Goal: Task Accomplishment & Management: Use online tool/utility

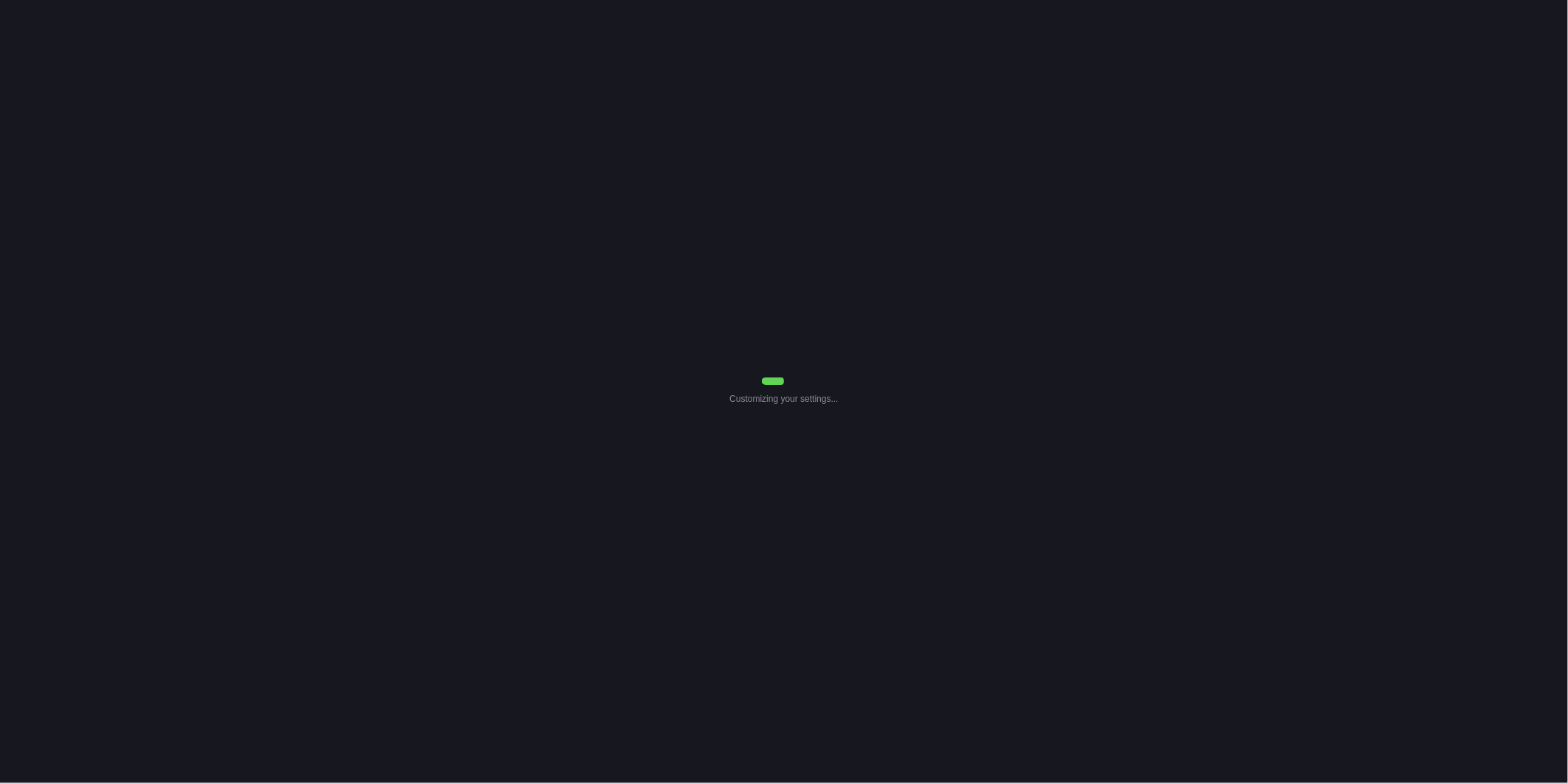
select select "30"
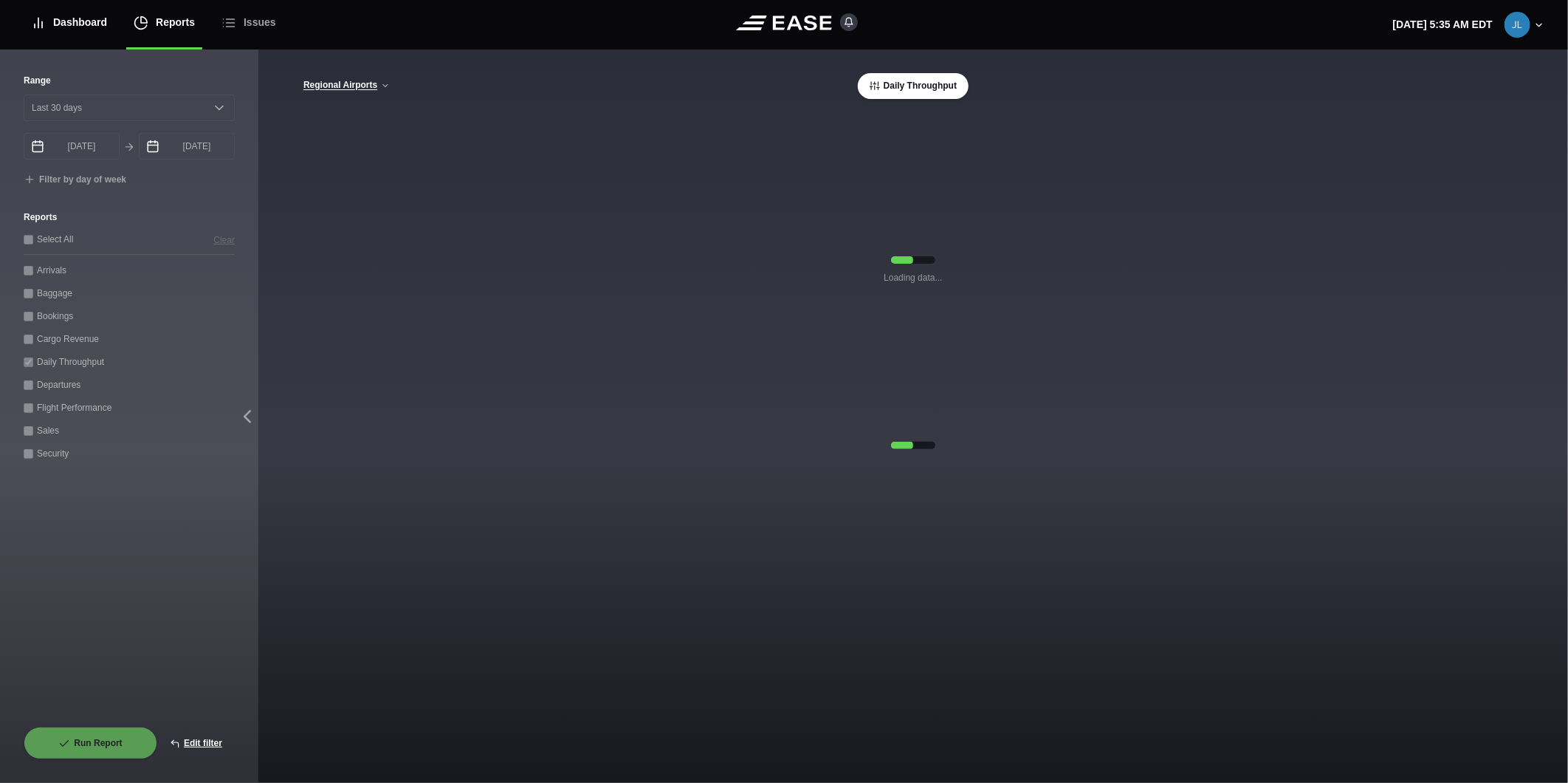
click at [79, 16] on div "Dashboard" at bounding box center [69, 23] width 76 height 49
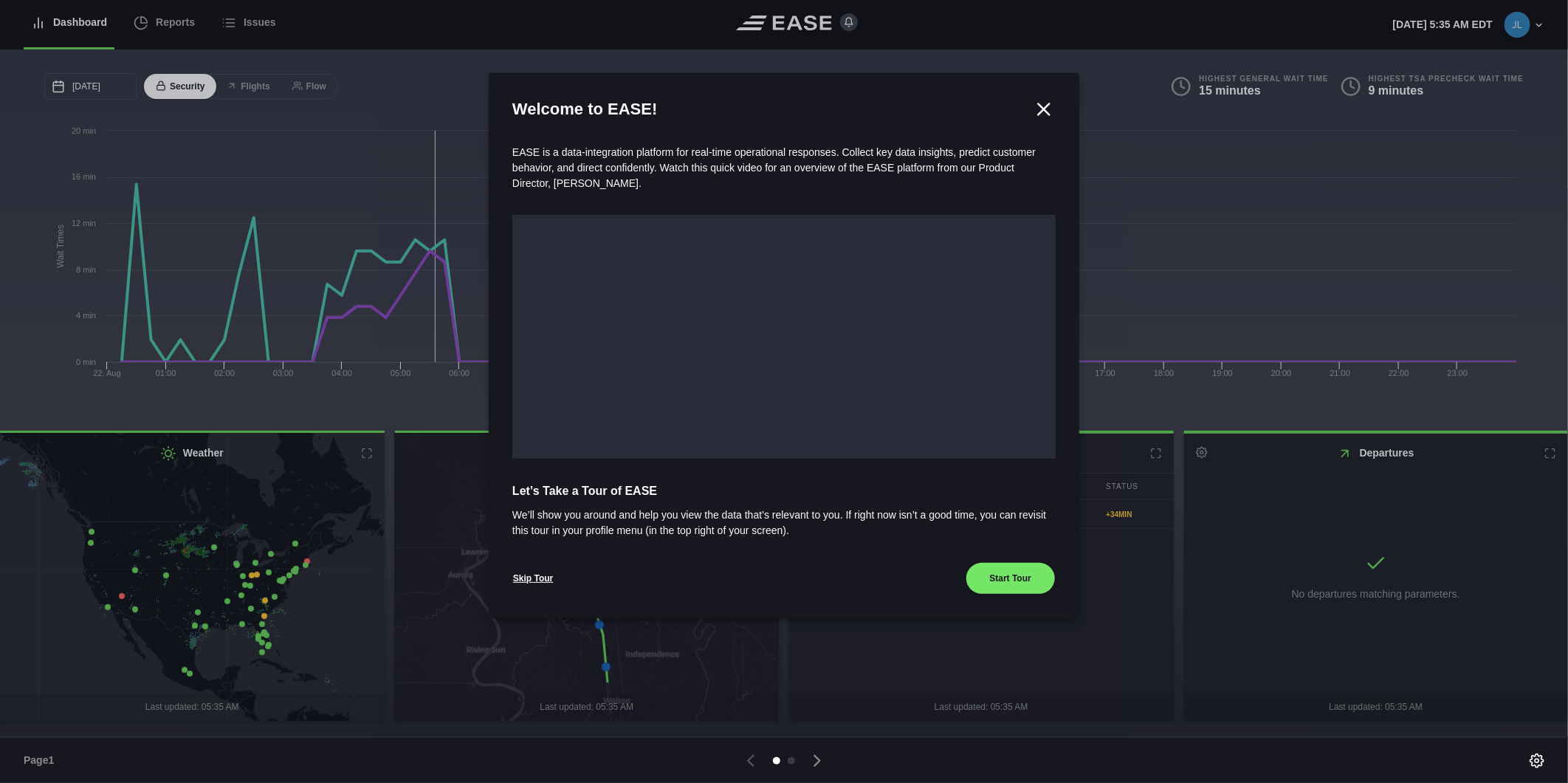
click at [1039, 112] on icon at bounding box center [1044, 109] width 22 height 22
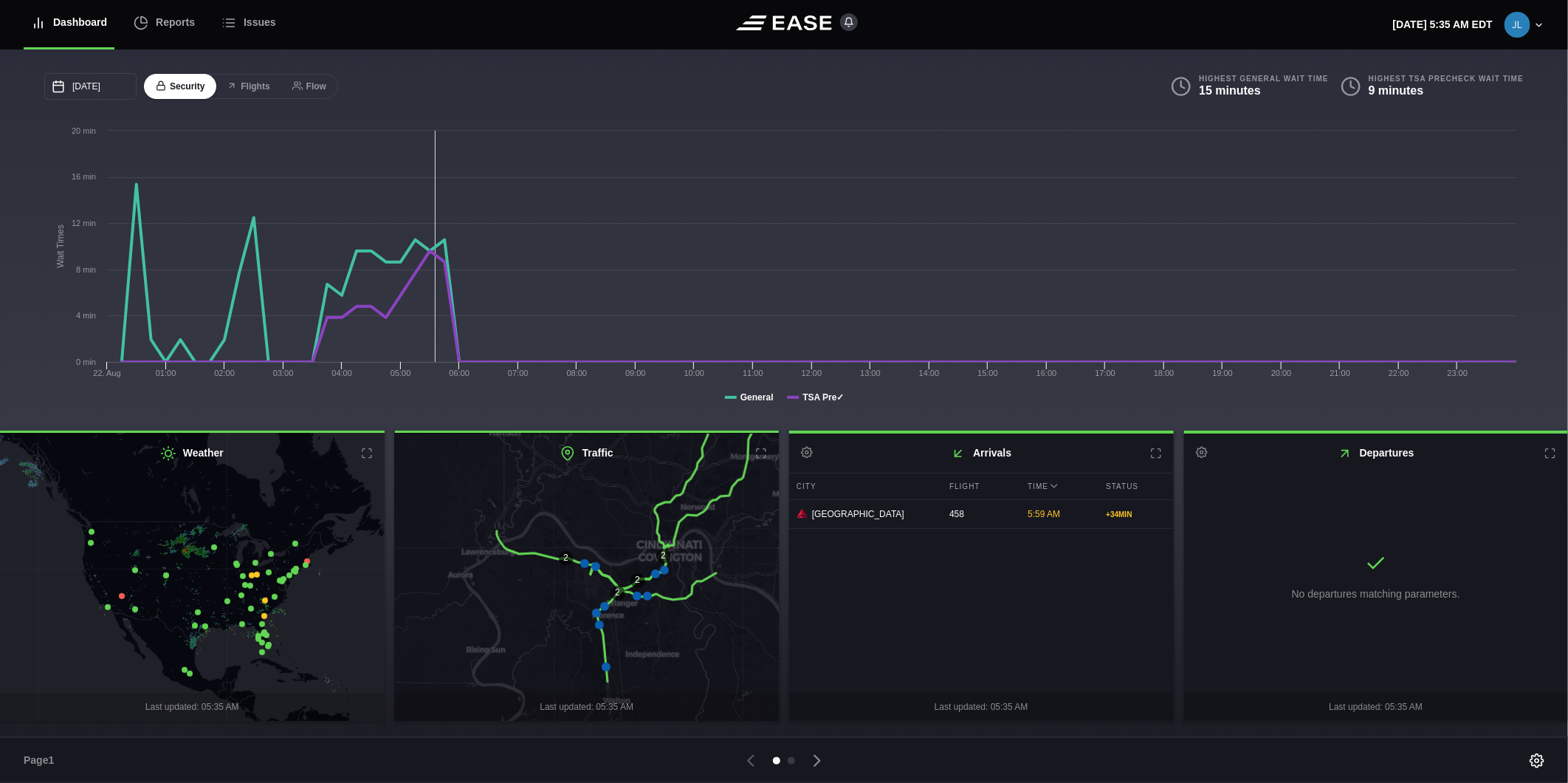
click at [67, 20] on div "Dashboard" at bounding box center [69, 23] width 76 height 49
click at [147, 24] on div "Reports" at bounding box center [164, 23] width 61 height 49
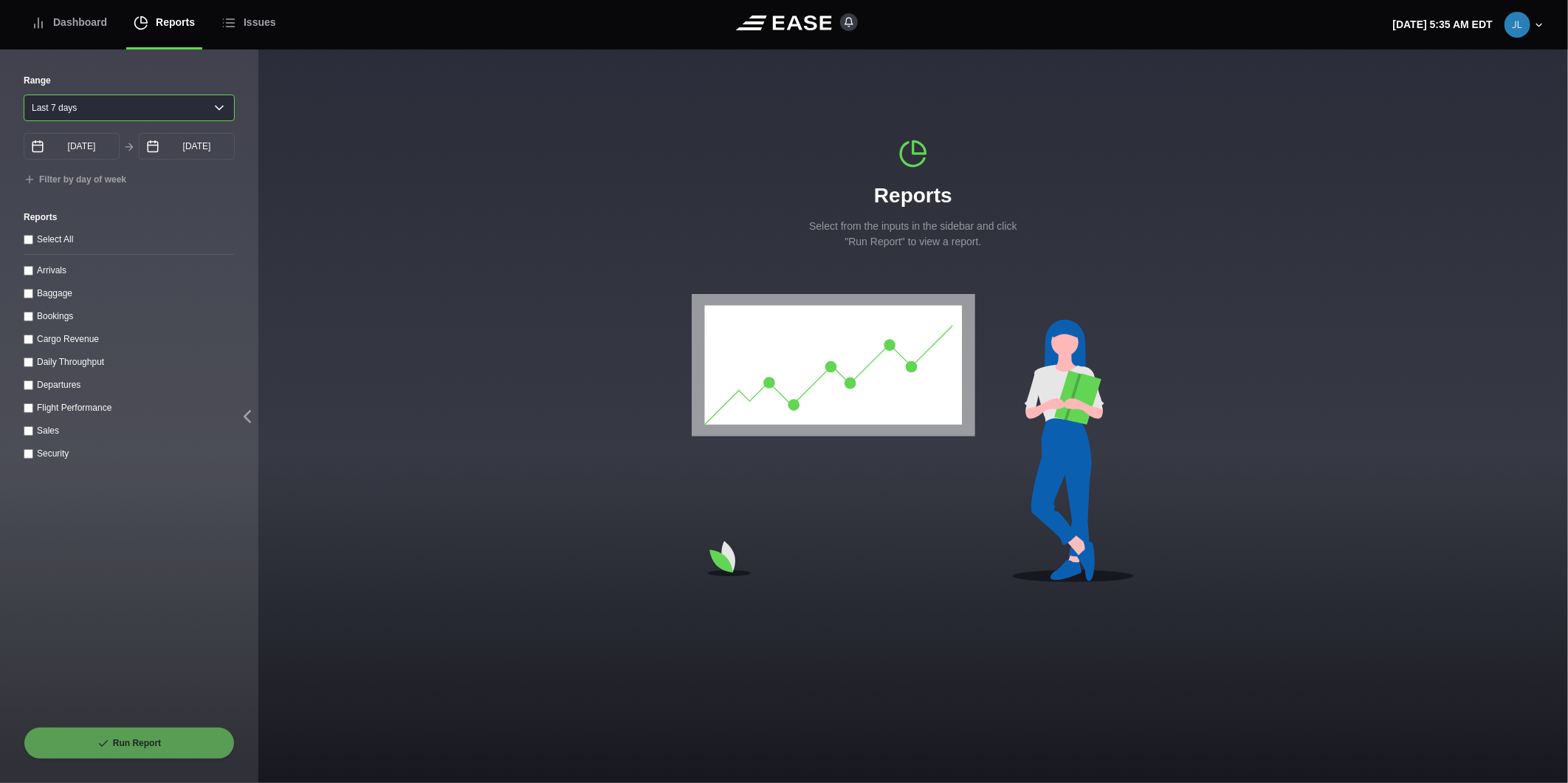
click at [71, 116] on select "[DATE] Last 7 days Last 14 days Last 30 days Last 6 weeks" at bounding box center [129, 107] width 211 height 27
select select "1"
click at [24, 94] on select "[DATE] Last 7 days Last 14 days Last 30 days Last 6 weeks" at bounding box center [129, 107] width 211 height 27
type input "[DATE]"
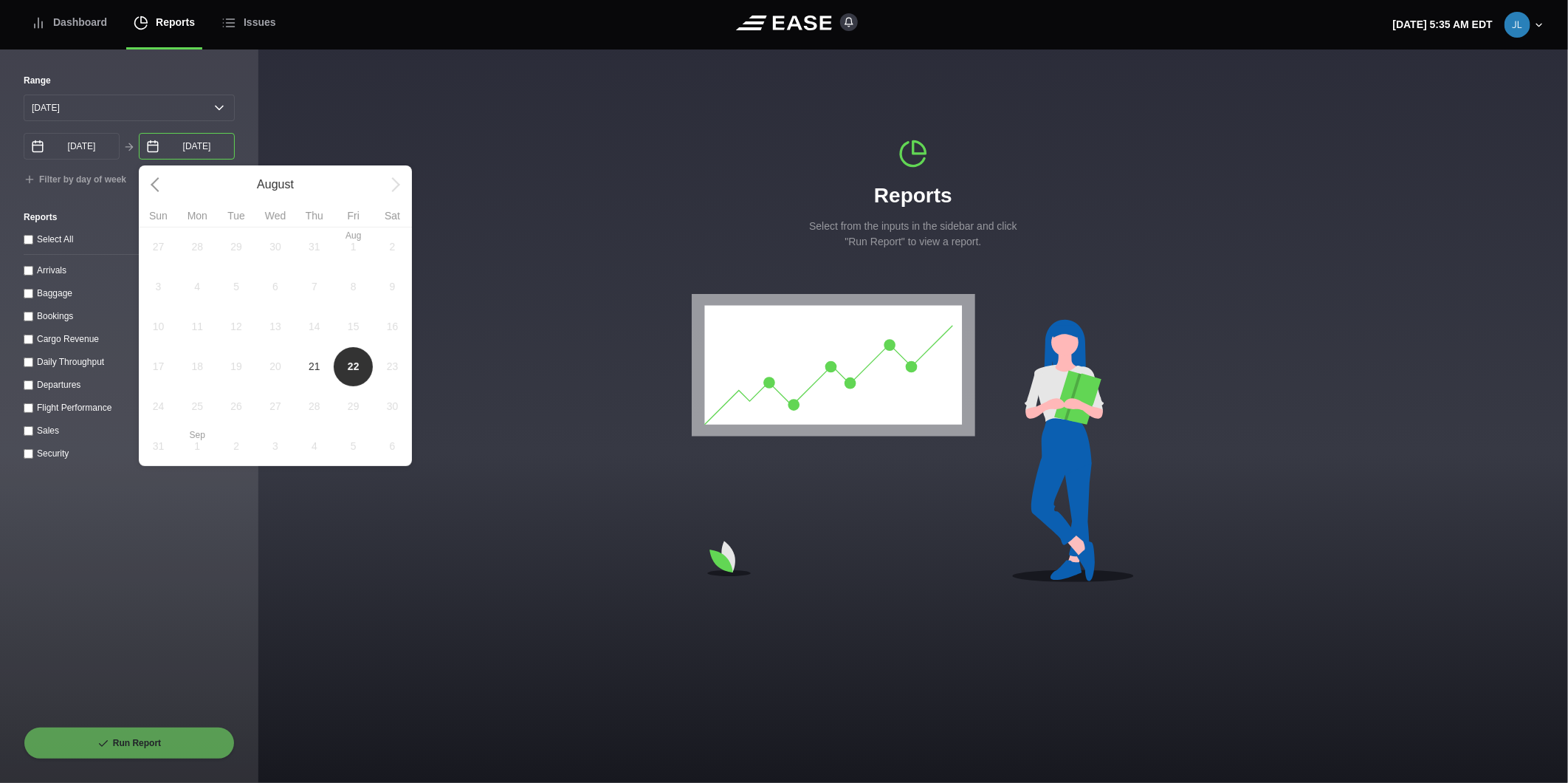
click at [167, 142] on input "[DATE]" at bounding box center [187, 146] width 96 height 27
drag, startPoint x: 311, startPoint y: 380, endPoint x: 257, endPoint y: 343, distance: 65.5
click at [311, 379] on span "21" at bounding box center [314, 366] width 39 height 40
type input "[DATE]"
select select "0"
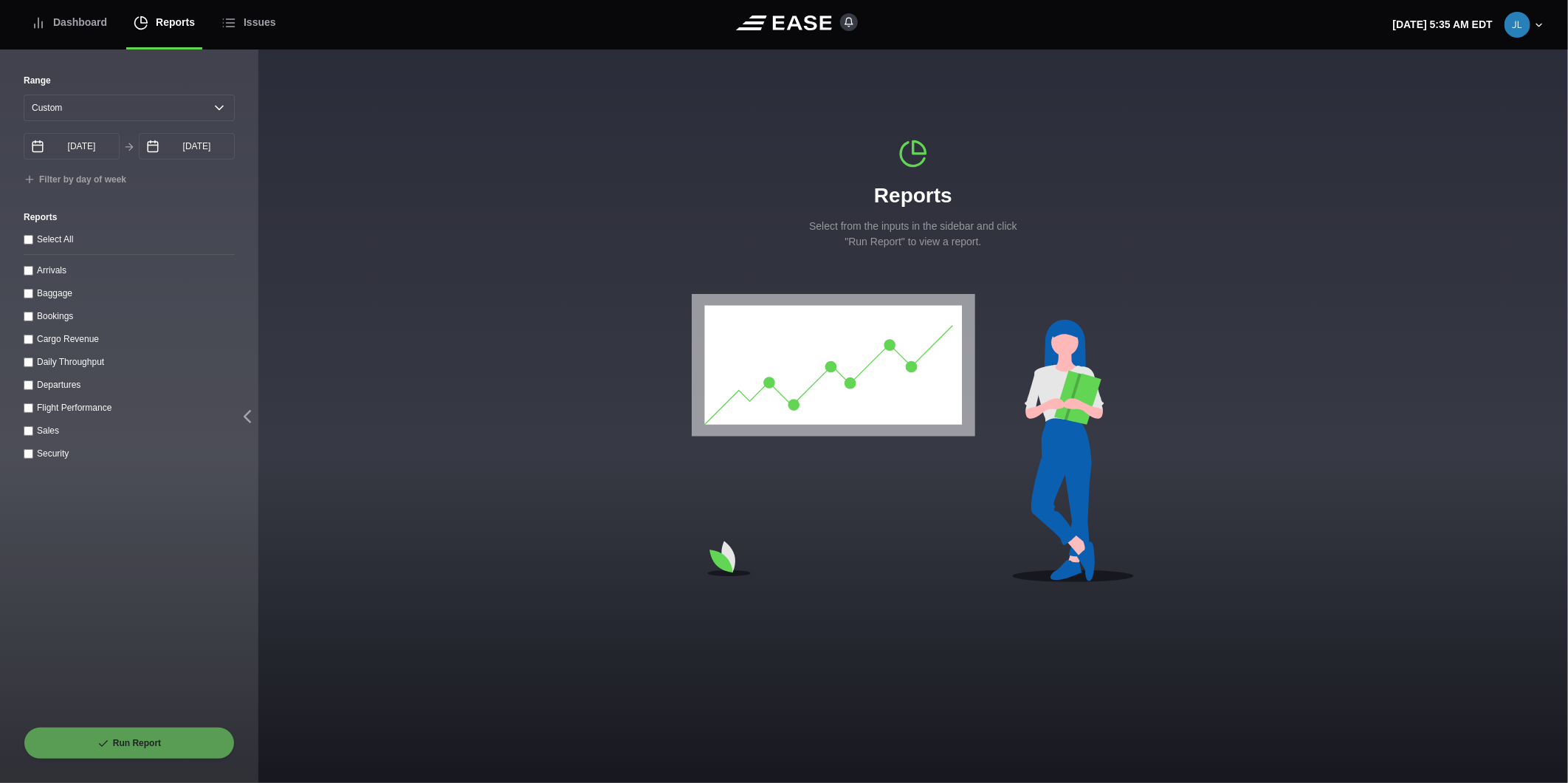
click at [26, 274] on input "Arrivals" at bounding box center [28, 270] width 9 height 9
checkbox input "true"
click at [158, 747] on button "Run Report" at bounding box center [129, 743] width 211 height 32
select select "0"
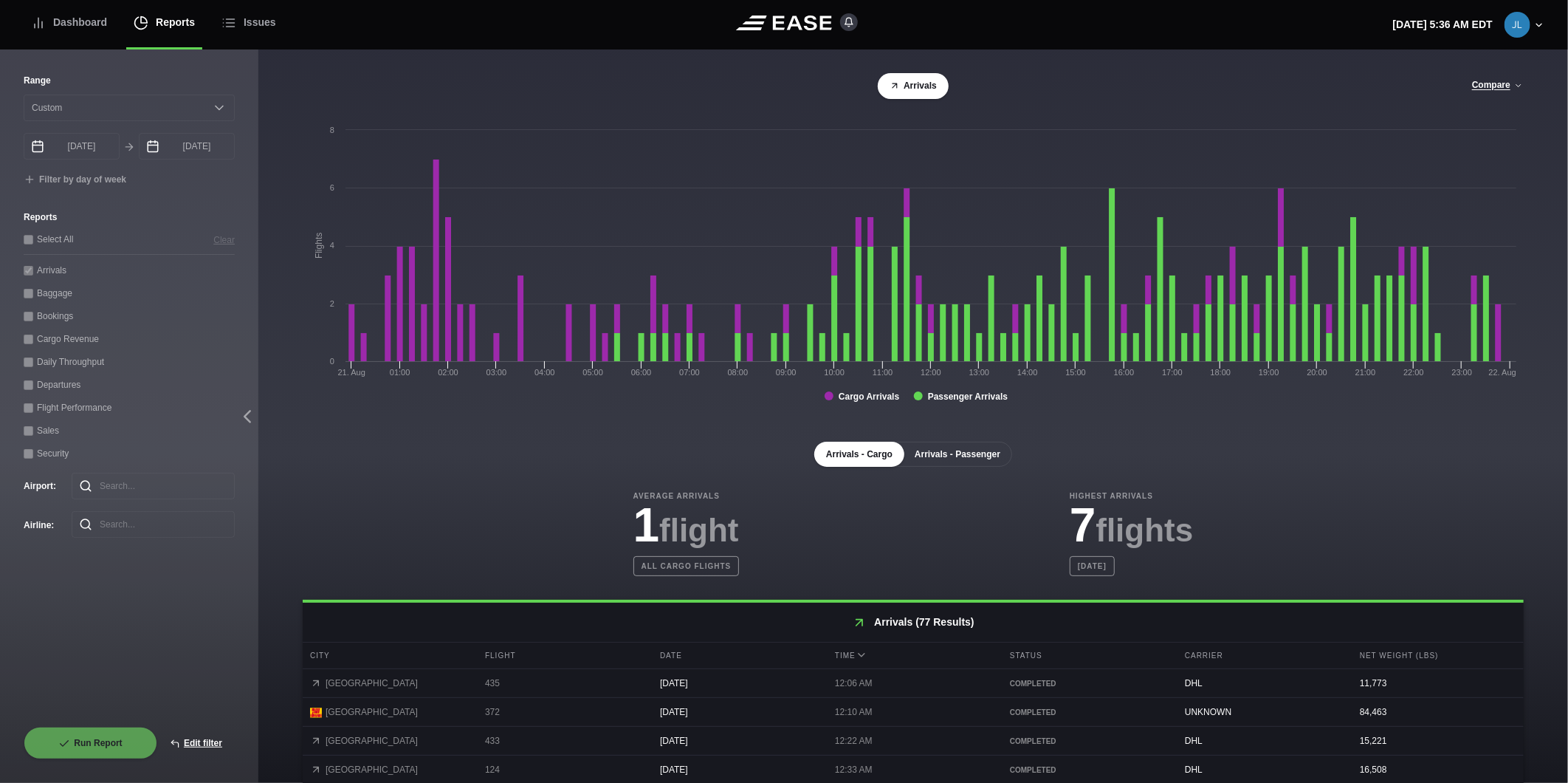
click at [947, 462] on button "Arrivals - Passenger" at bounding box center [957, 453] width 109 height 25
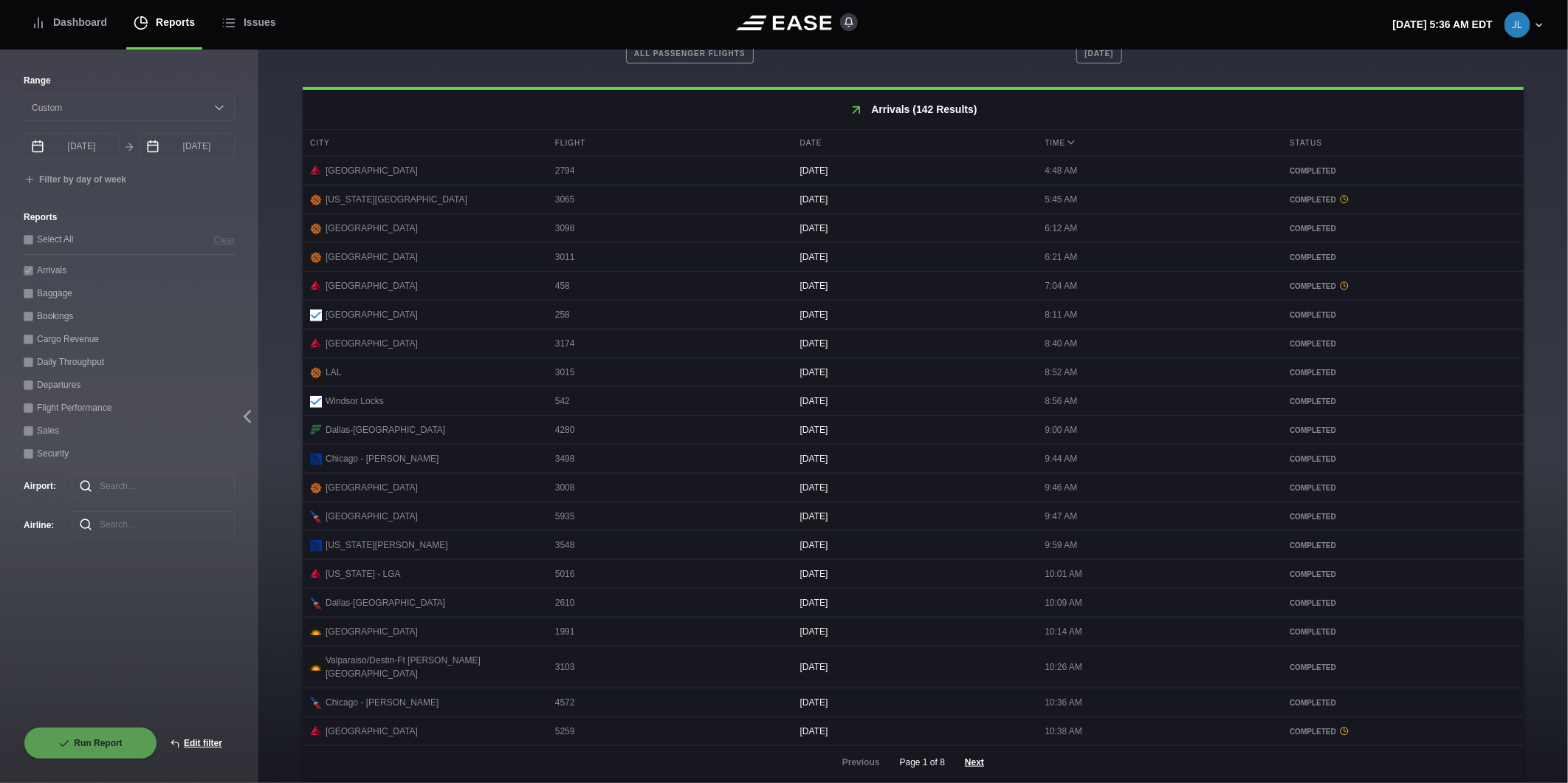
scroll to position [518, 0]
click at [965, 749] on button "Next" at bounding box center [975, 756] width 44 height 32
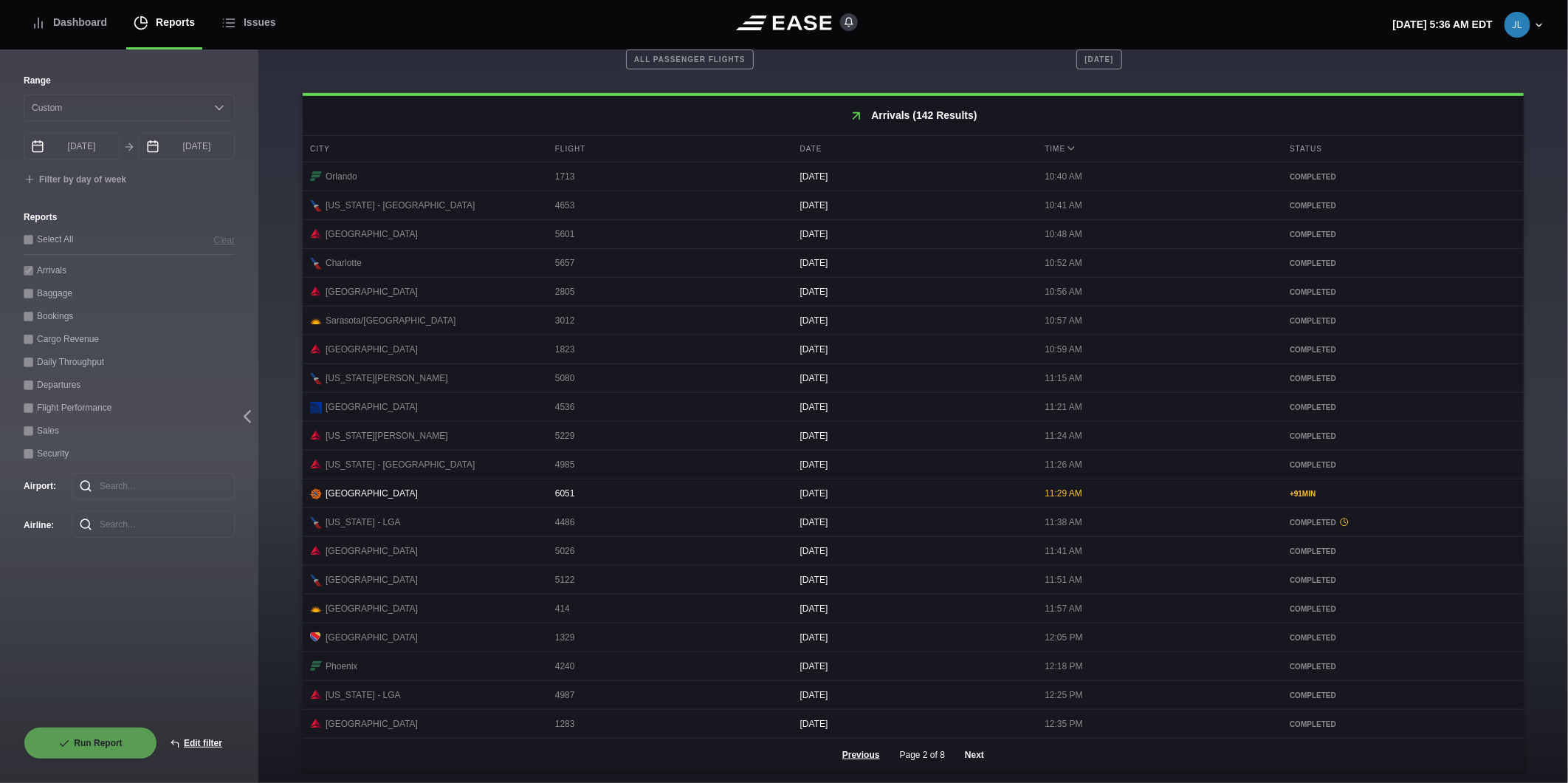
click at [971, 758] on button "Next" at bounding box center [975, 755] width 44 height 32
click at [958, 756] on button "Next" at bounding box center [975, 755] width 44 height 32
click at [979, 751] on button "Next" at bounding box center [975, 755] width 44 height 32
click at [961, 757] on button "Next" at bounding box center [975, 755] width 44 height 32
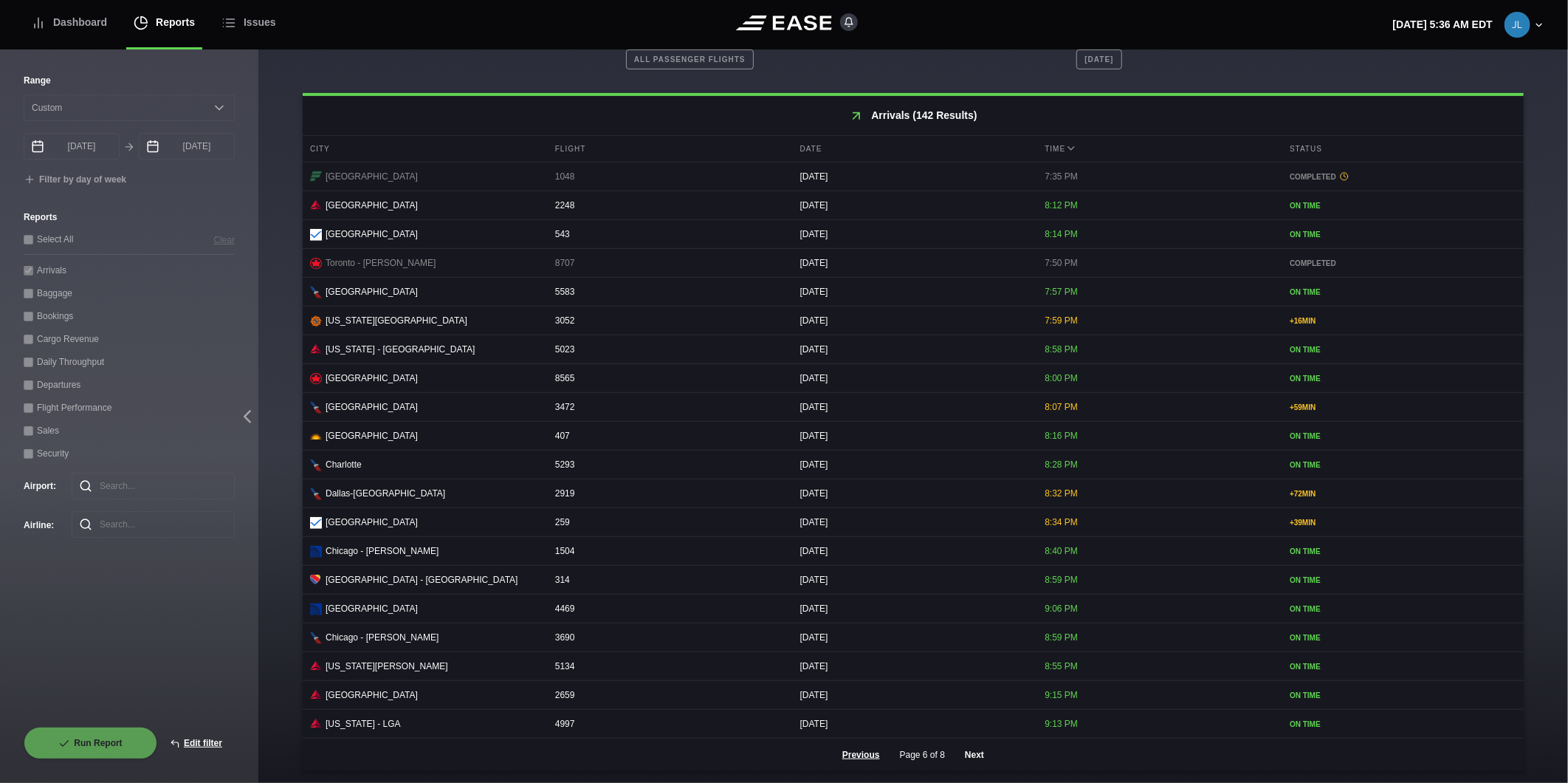
click at [965, 756] on button "Next" at bounding box center [975, 755] width 44 height 32
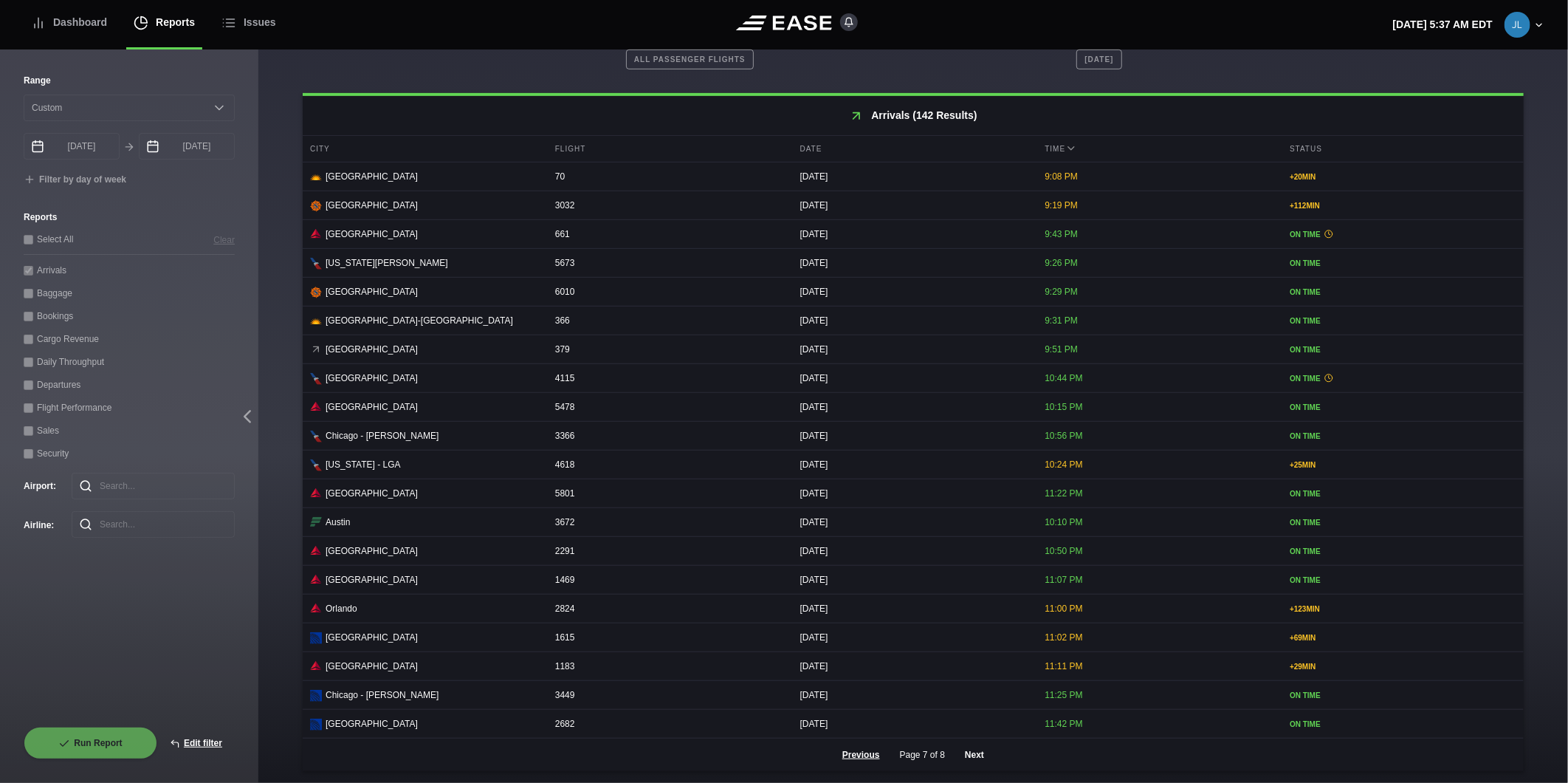
click at [979, 755] on button "Next" at bounding box center [975, 755] width 44 height 32
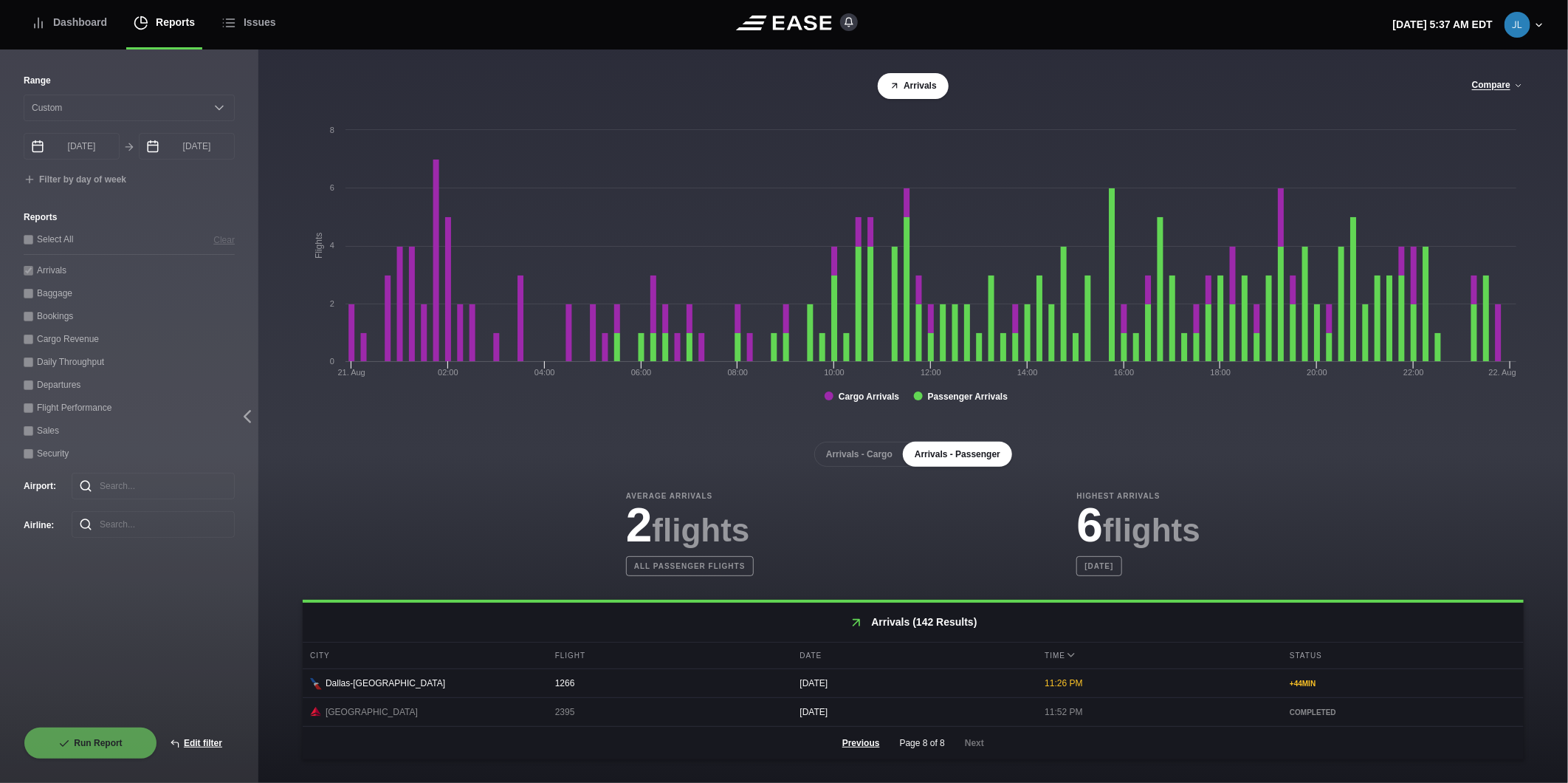
scroll to position [0, 0]
click at [70, 13] on div "Dashboard" at bounding box center [69, 23] width 76 height 49
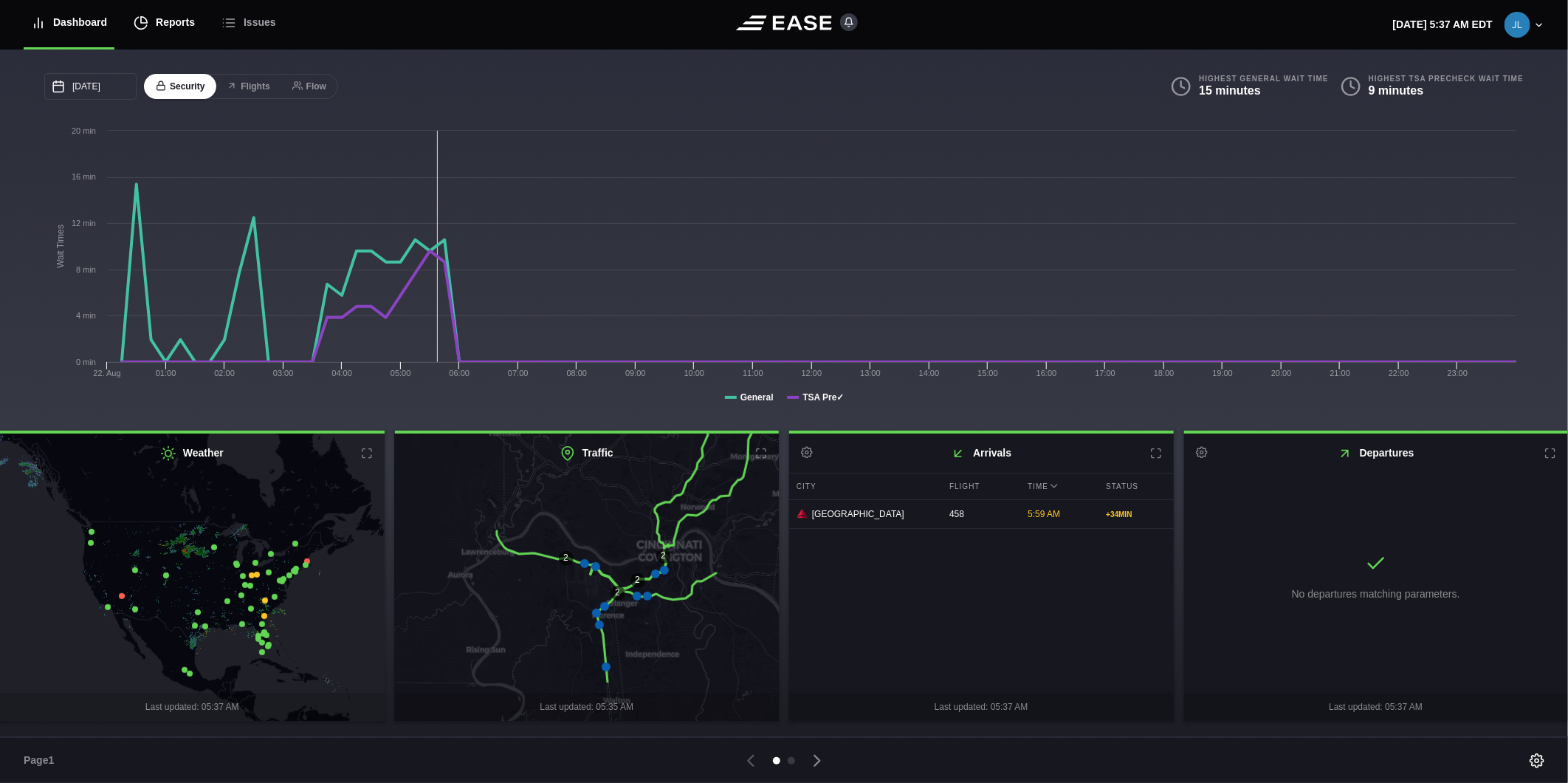
click at [146, 25] on icon at bounding box center [141, 23] width 15 height 15
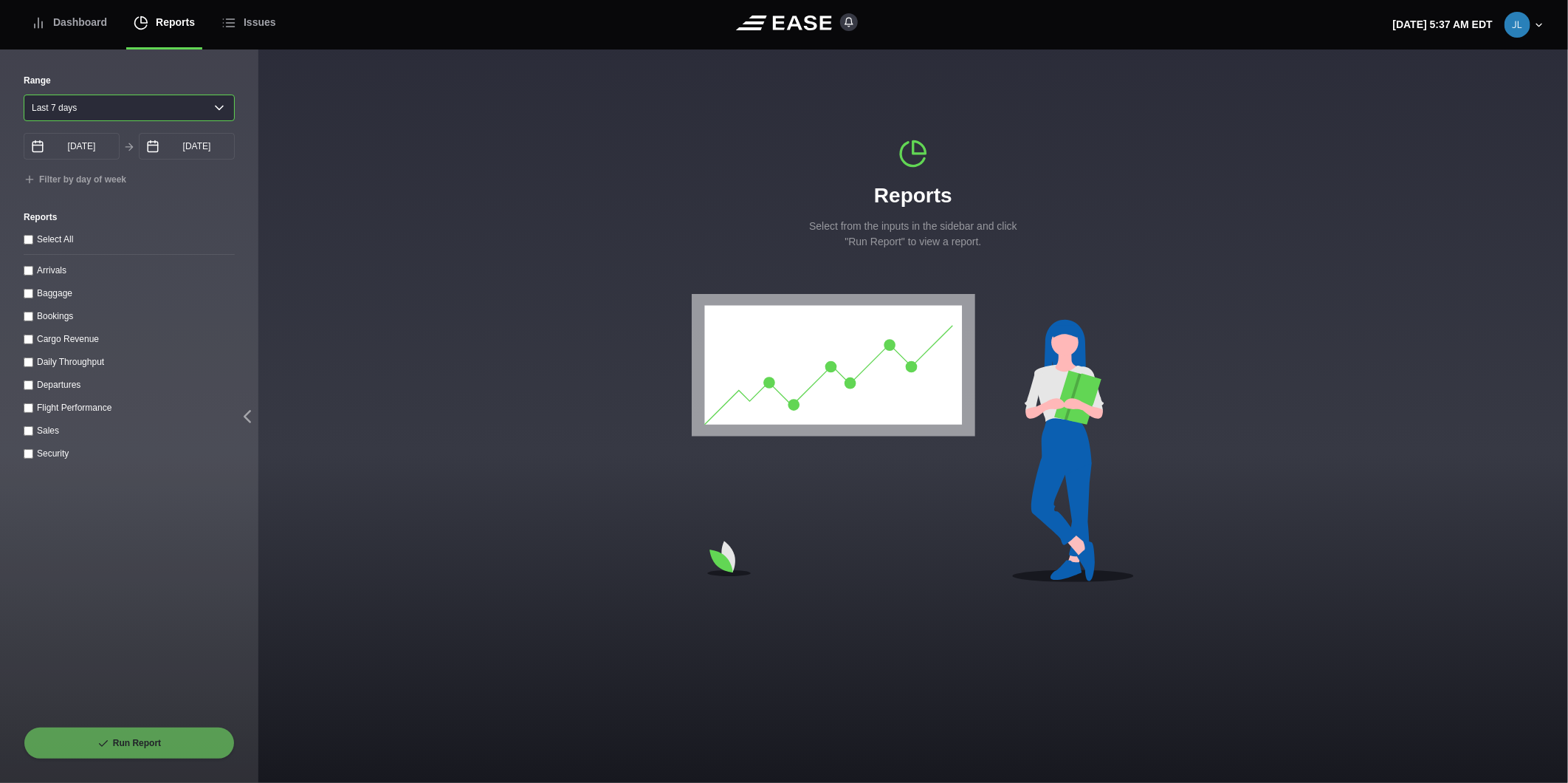
click at [70, 113] on select "[DATE] Last 7 days Last 14 days Last 30 days Last 6 weeks" at bounding box center [129, 107] width 211 height 27
select select "1"
click at [24, 94] on select "[DATE] Last 7 days Last 14 days Last 30 days Last 6 weeks" at bounding box center [129, 107] width 211 height 27
type input "[DATE]"
click at [27, 389] on input "Departures" at bounding box center [28, 385] width 9 height 9
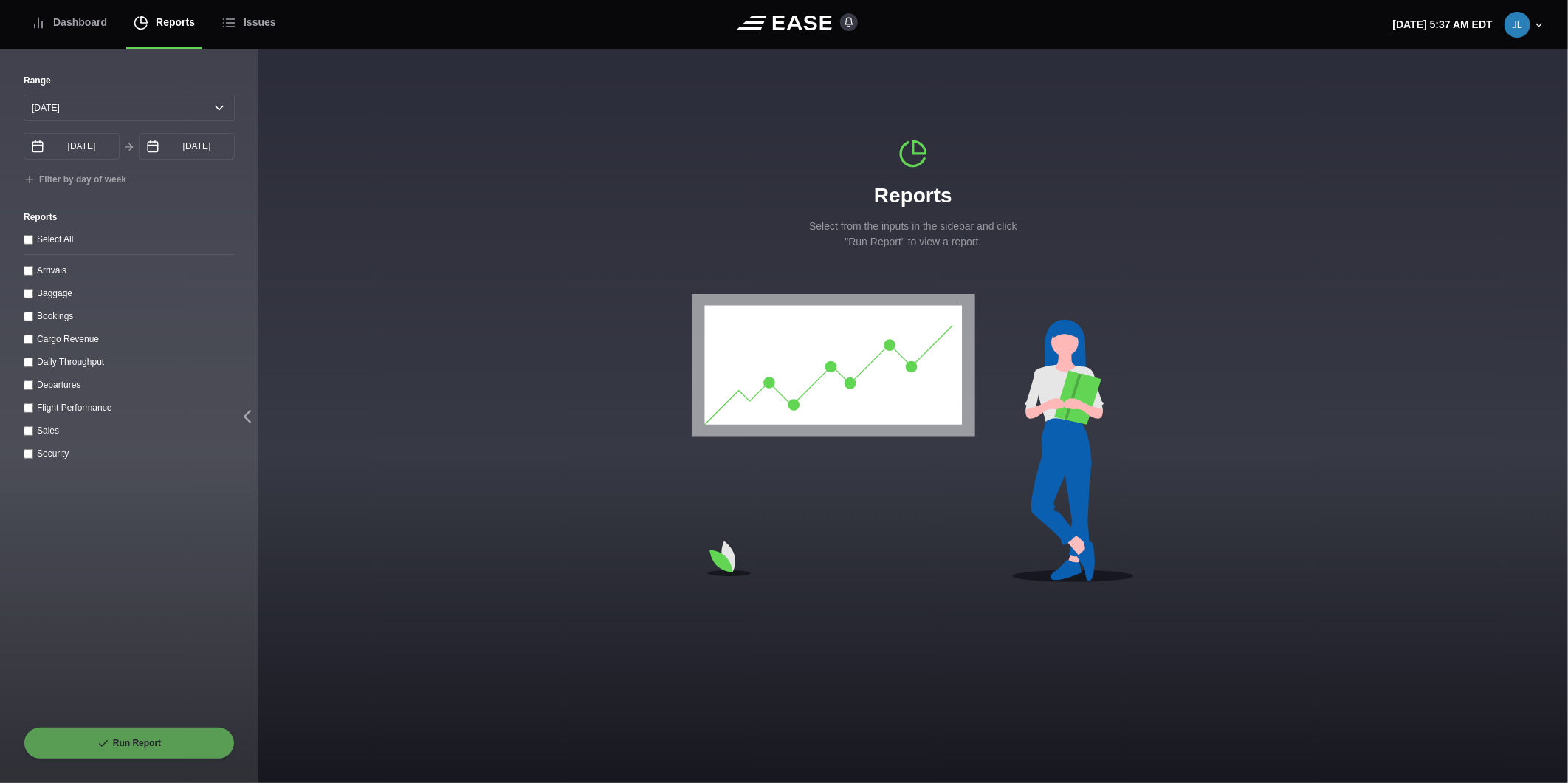
checkbox input "true"
click at [146, 733] on button "Run Report" at bounding box center [129, 743] width 211 height 32
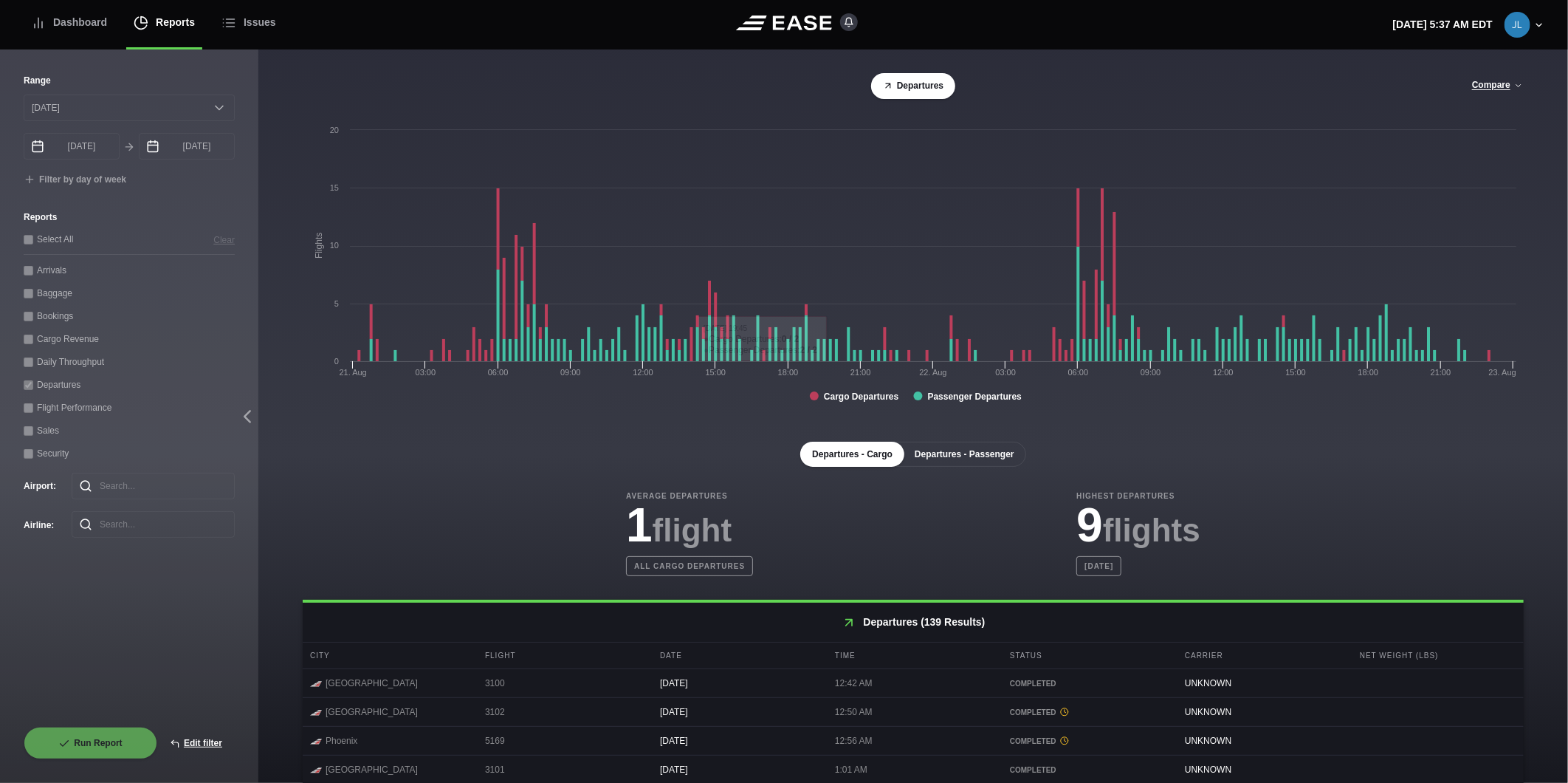
click at [961, 463] on button "Departures - Passenger" at bounding box center [965, 453] width 124 height 25
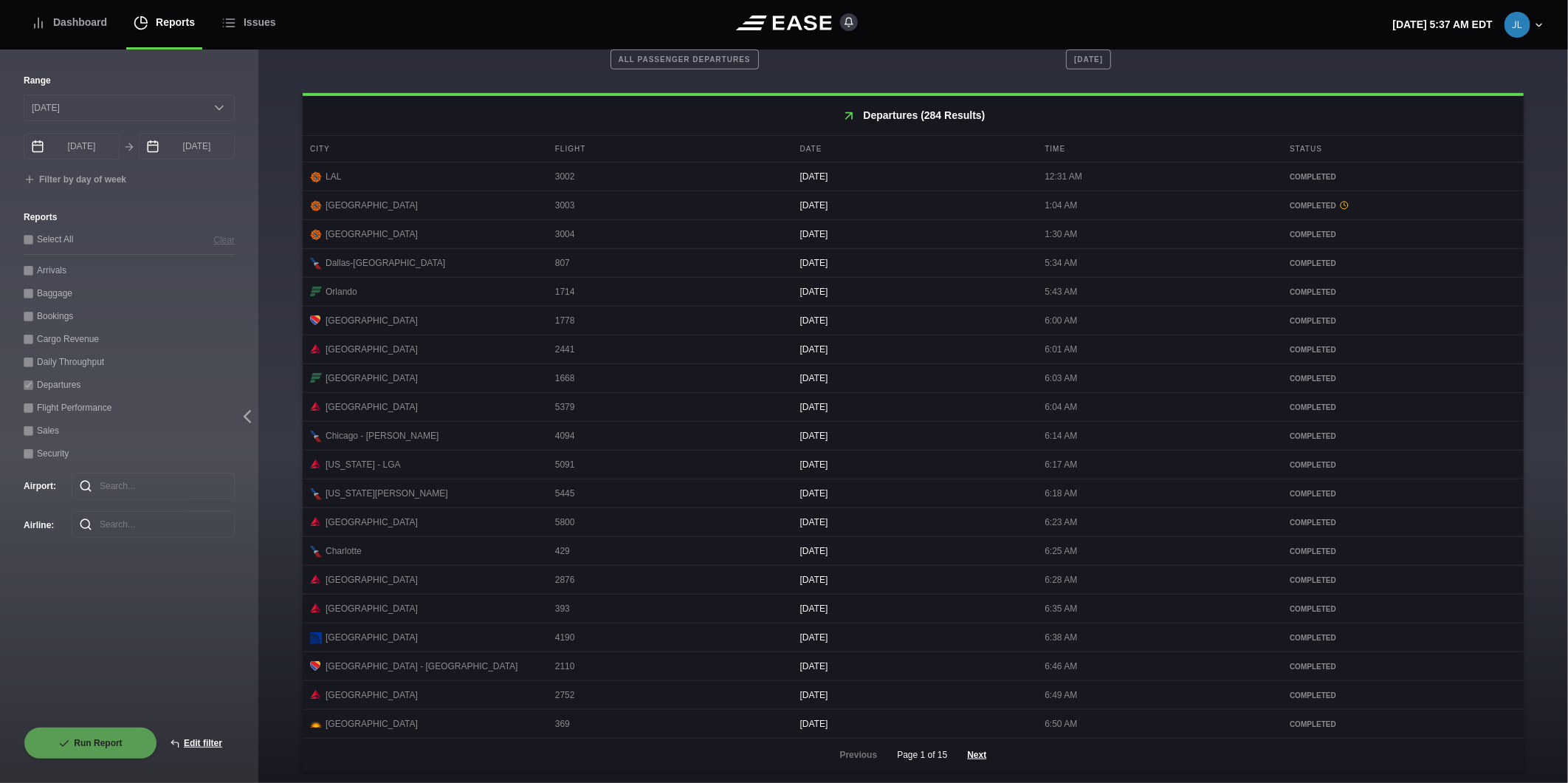
scroll to position [518, 0]
click at [106, 31] on link "Dashboard" at bounding box center [69, 24] width 91 height 51
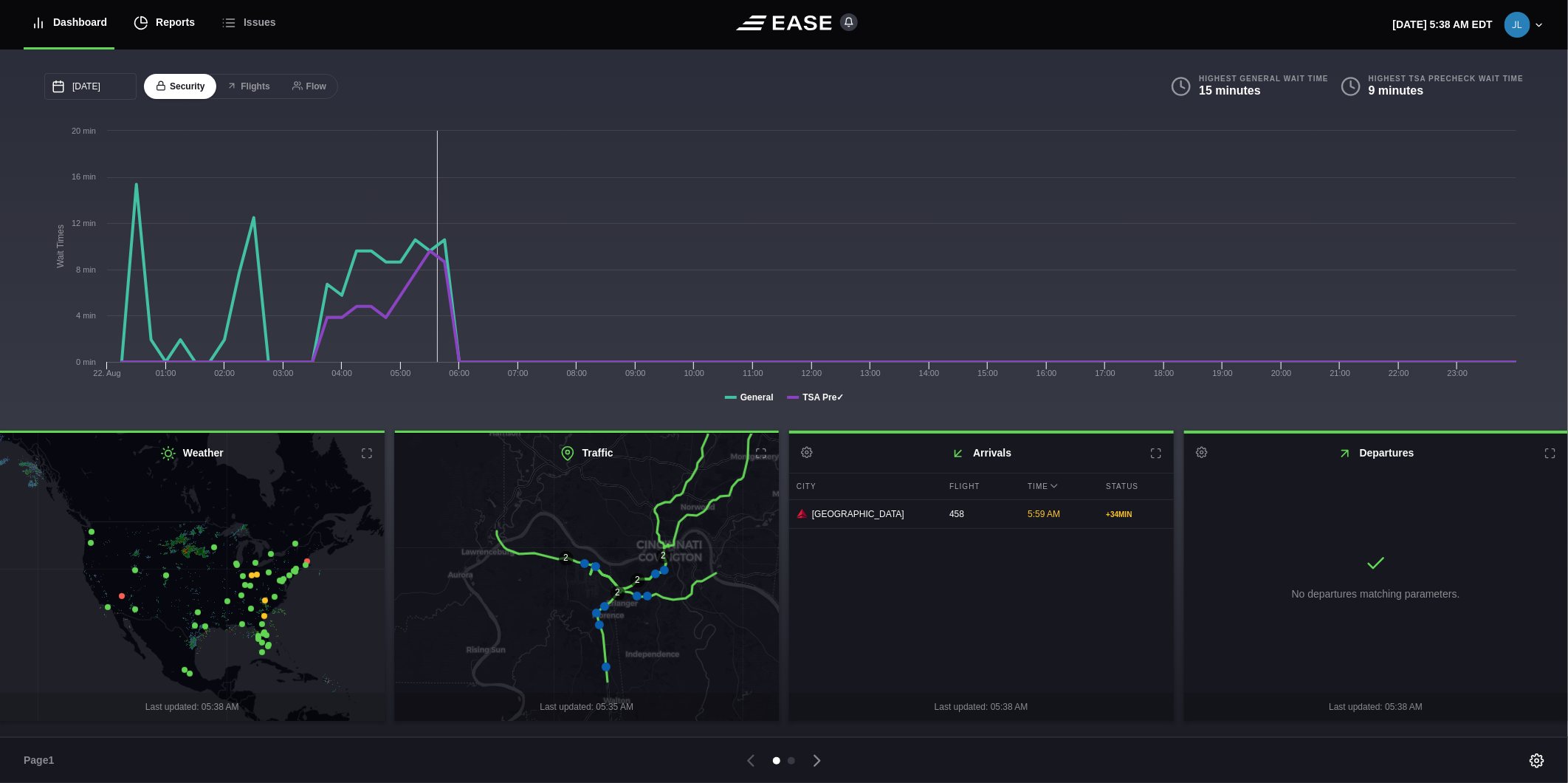
click at [172, 22] on div "Reports" at bounding box center [164, 23] width 61 height 49
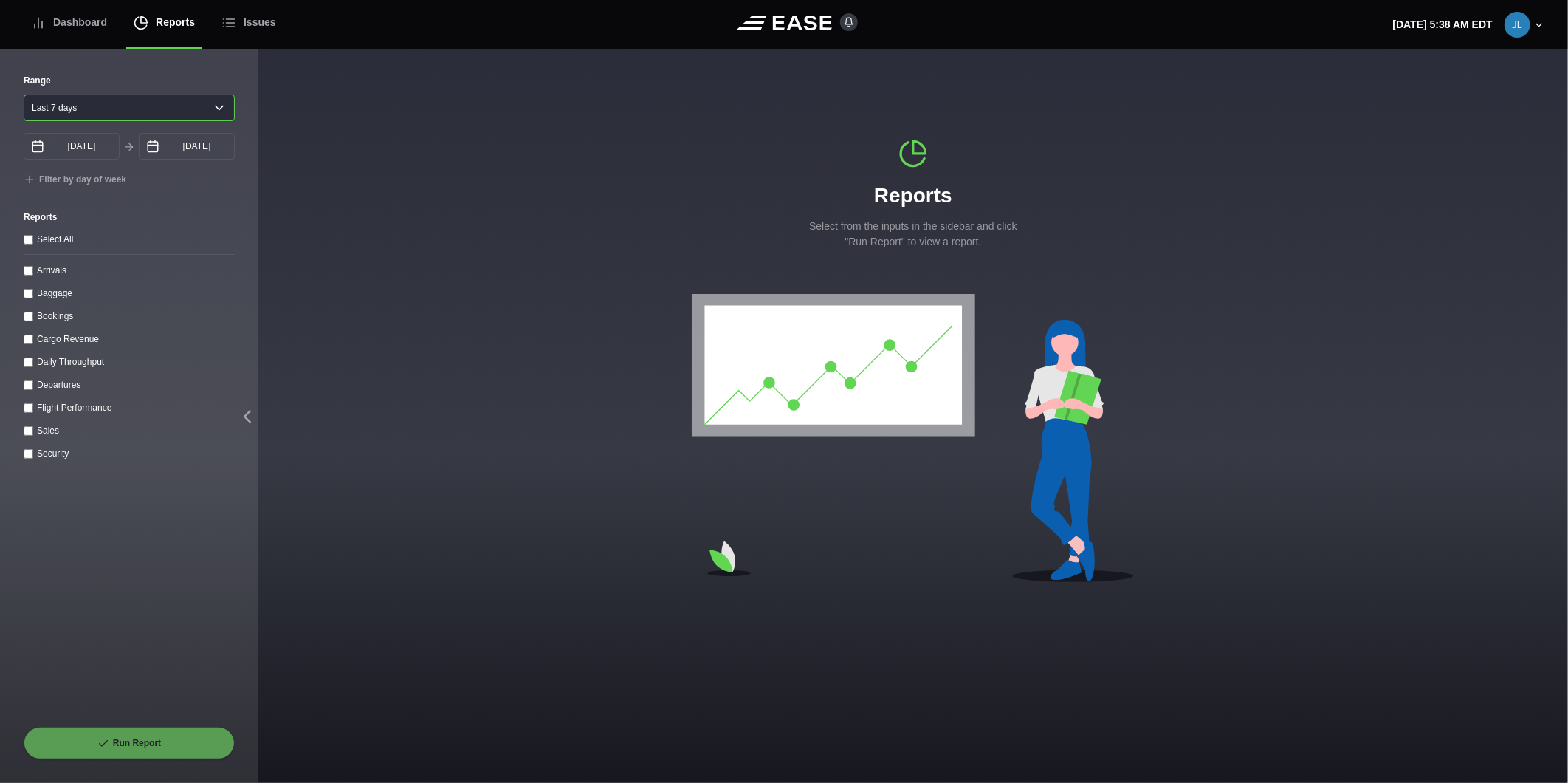
click at [63, 109] on select "[DATE] Last 7 days Last 14 days Last 30 days Last 6 weeks" at bounding box center [129, 107] width 211 height 27
select select "1"
click at [24, 94] on select "[DATE] Last 7 days Last 14 days Last 30 days Last 6 weeks" at bounding box center [129, 107] width 211 height 27
type input "[DATE]"
click at [27, 388] on input "Departures" at bounding box center [28, 385] width 9 height 9
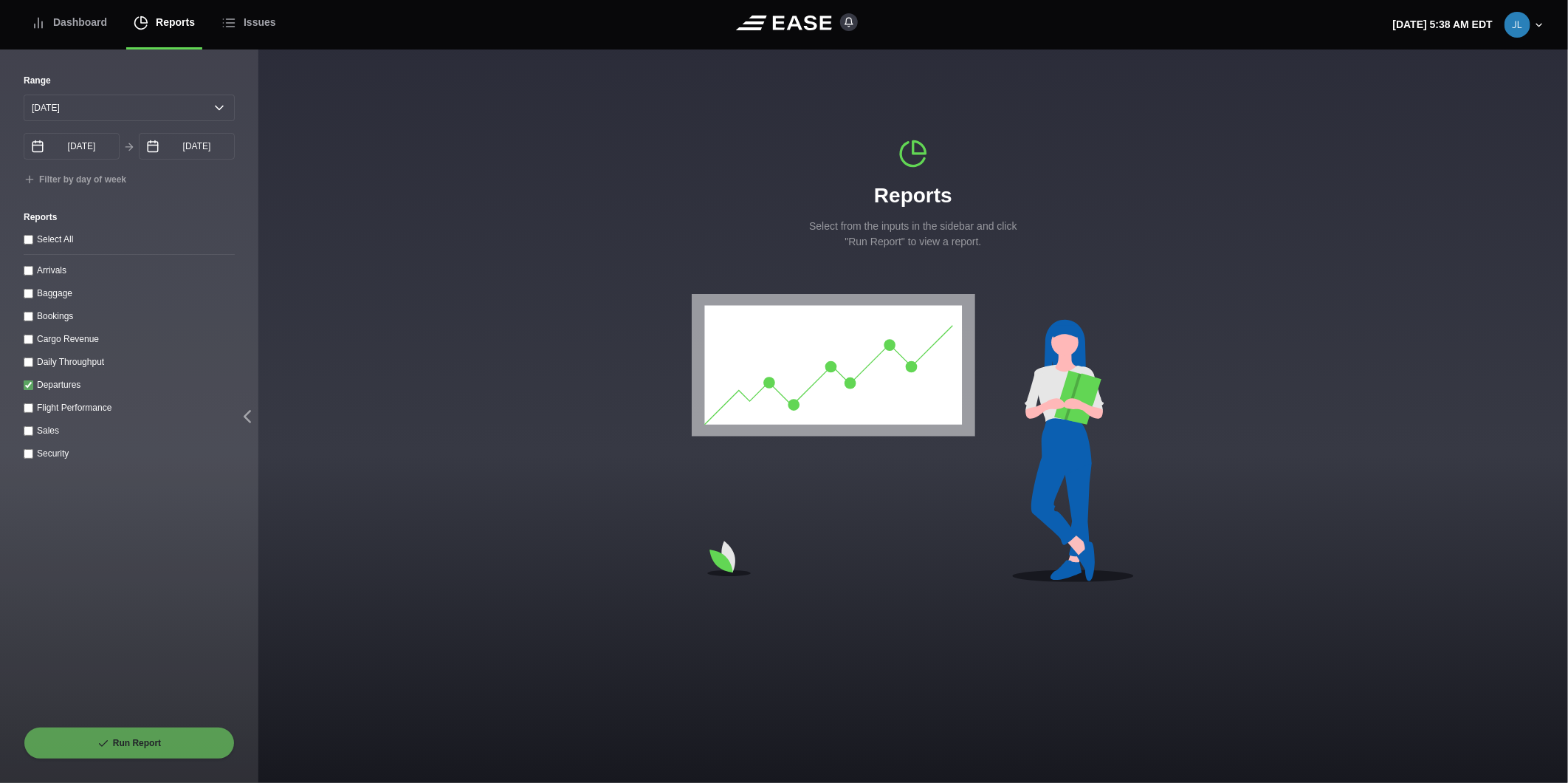
checkbox input "true"
click at [167, 144] on input "[DATE]" at bounding box center [187, 146] width 96 height 27
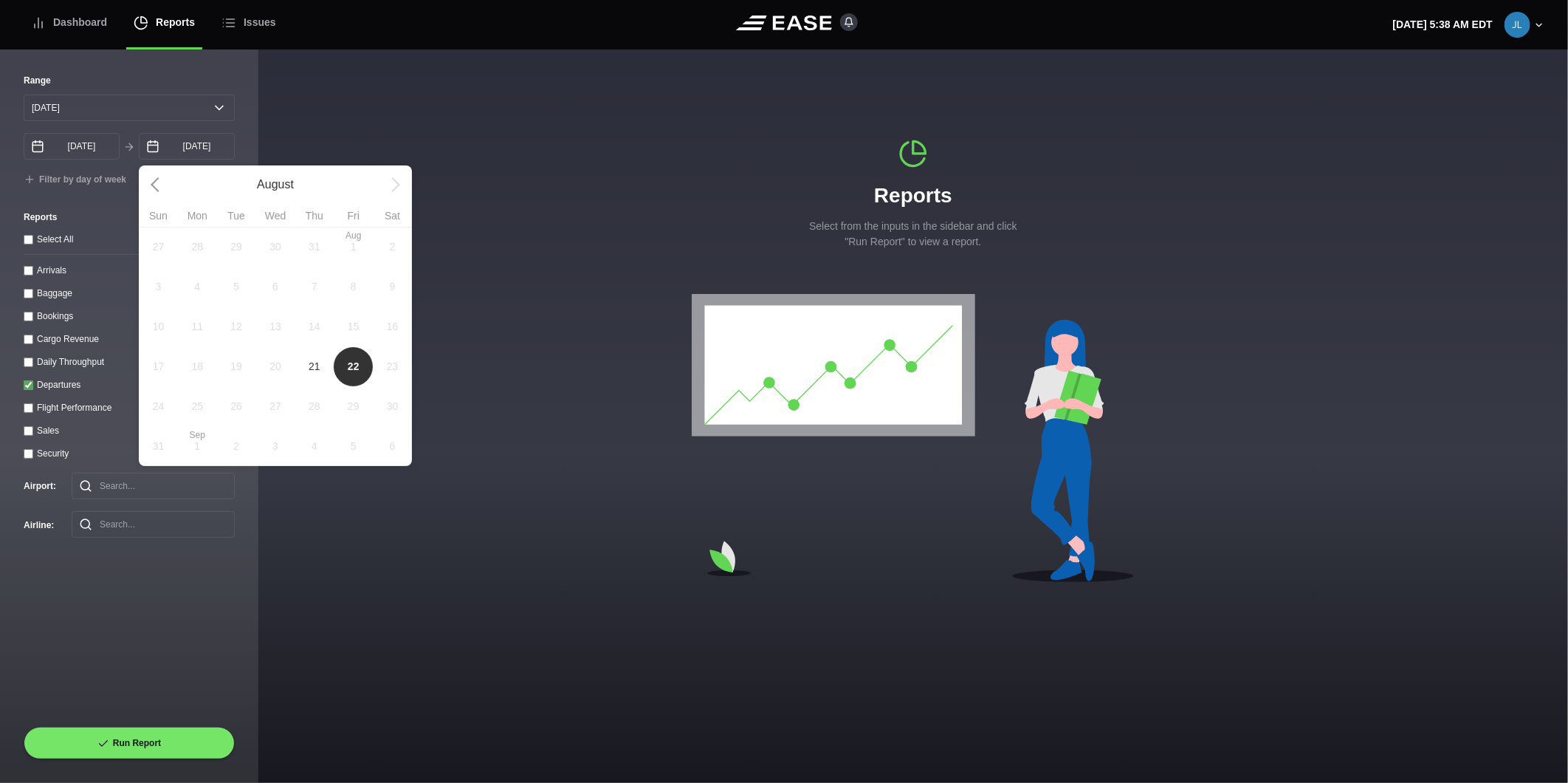
click at [307, 357] on span "21" at bounding box center [314, 366] width 39 height 40
type input "[DATE]"
select select "0"
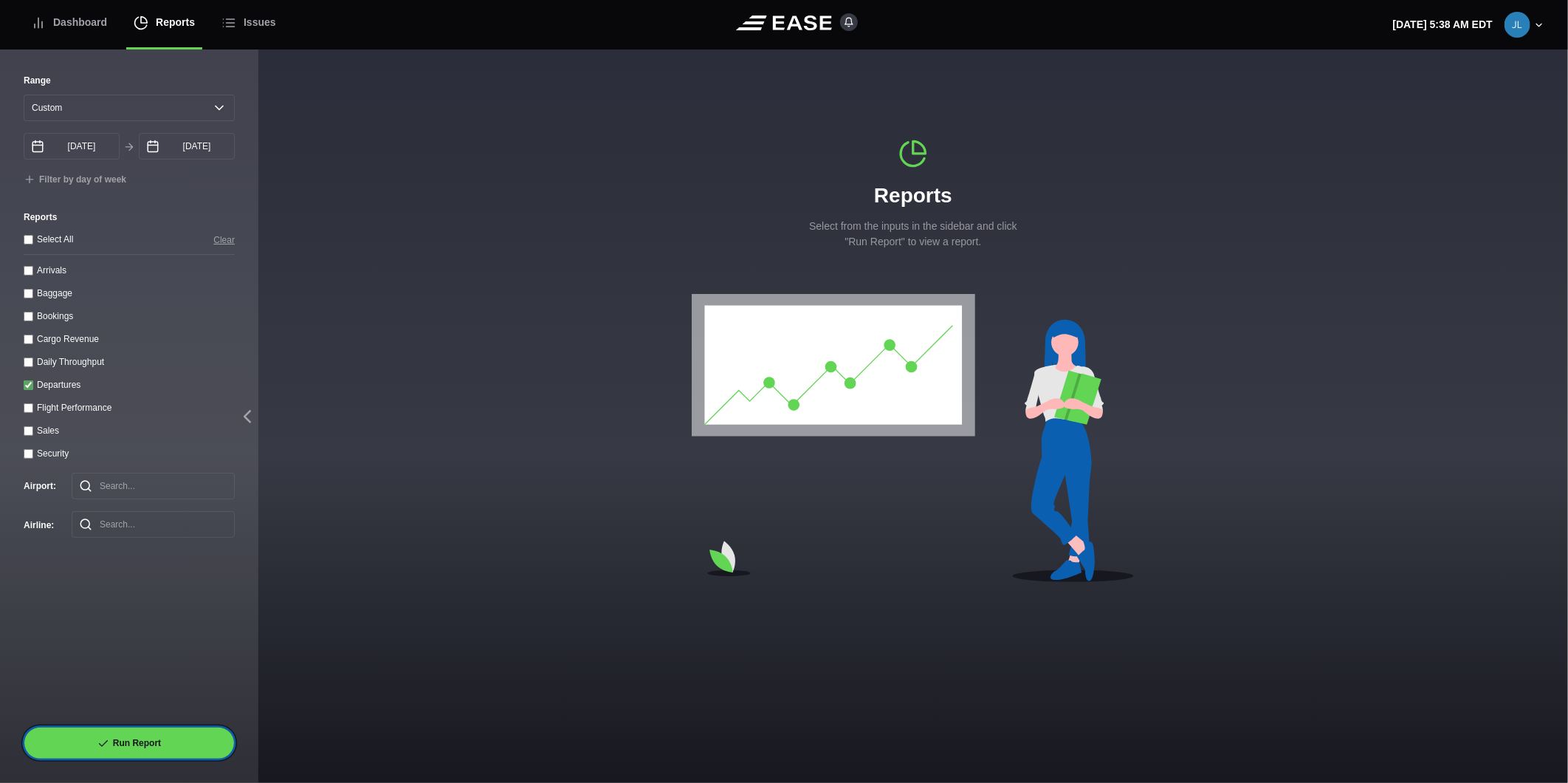
click at [153, 736] on button "Run Report" at bounding box center [129, 743] width 211 height 32
select select "0"
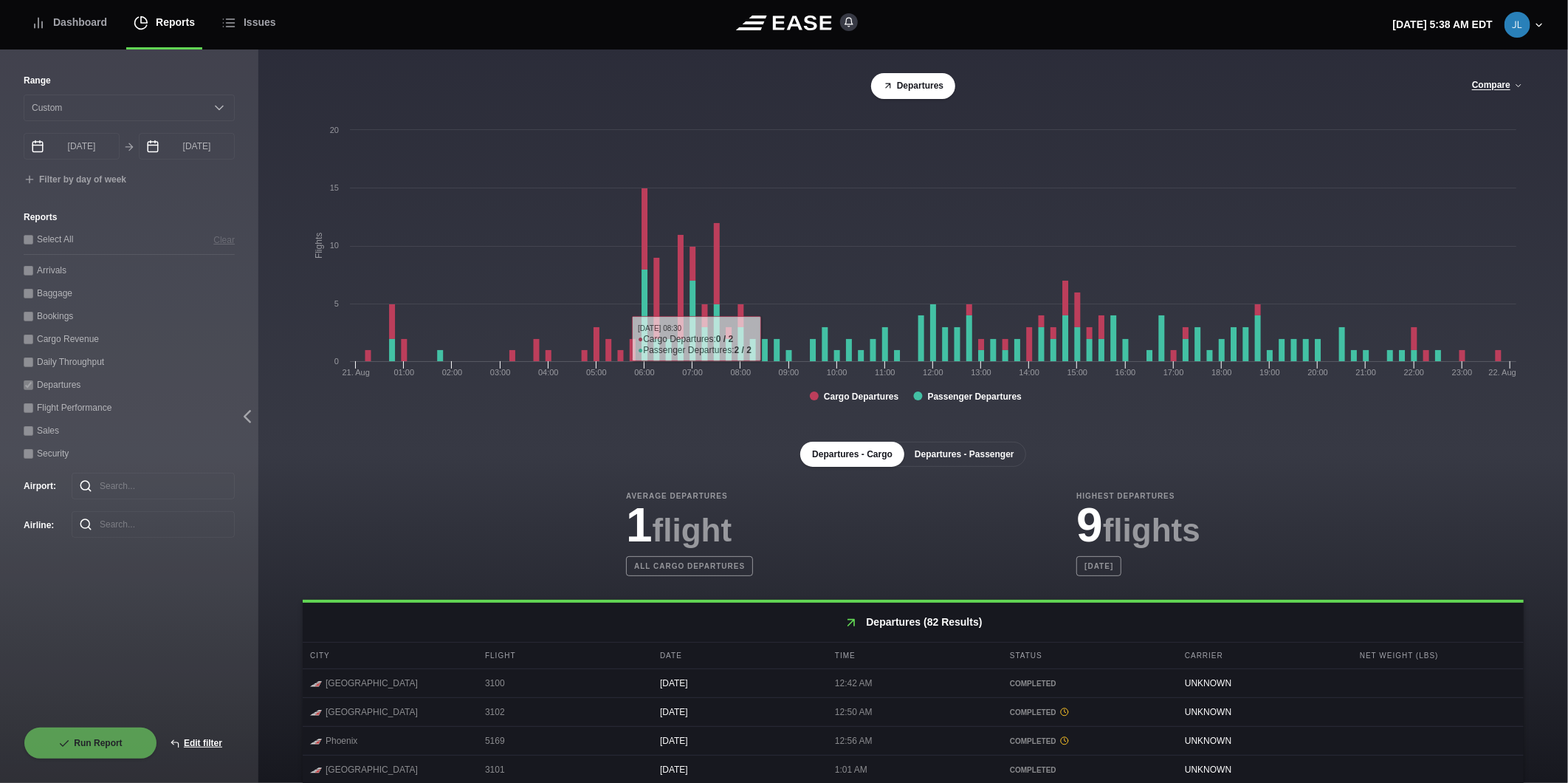
drag, startPoint x: 953, startPoint y: 460, endPoint x: 1047, endPoint y: 445, distance: 95.2
click at [953, 460] on button "Departures - Passenger" at bounding box center [965, 453] width 124 height 25
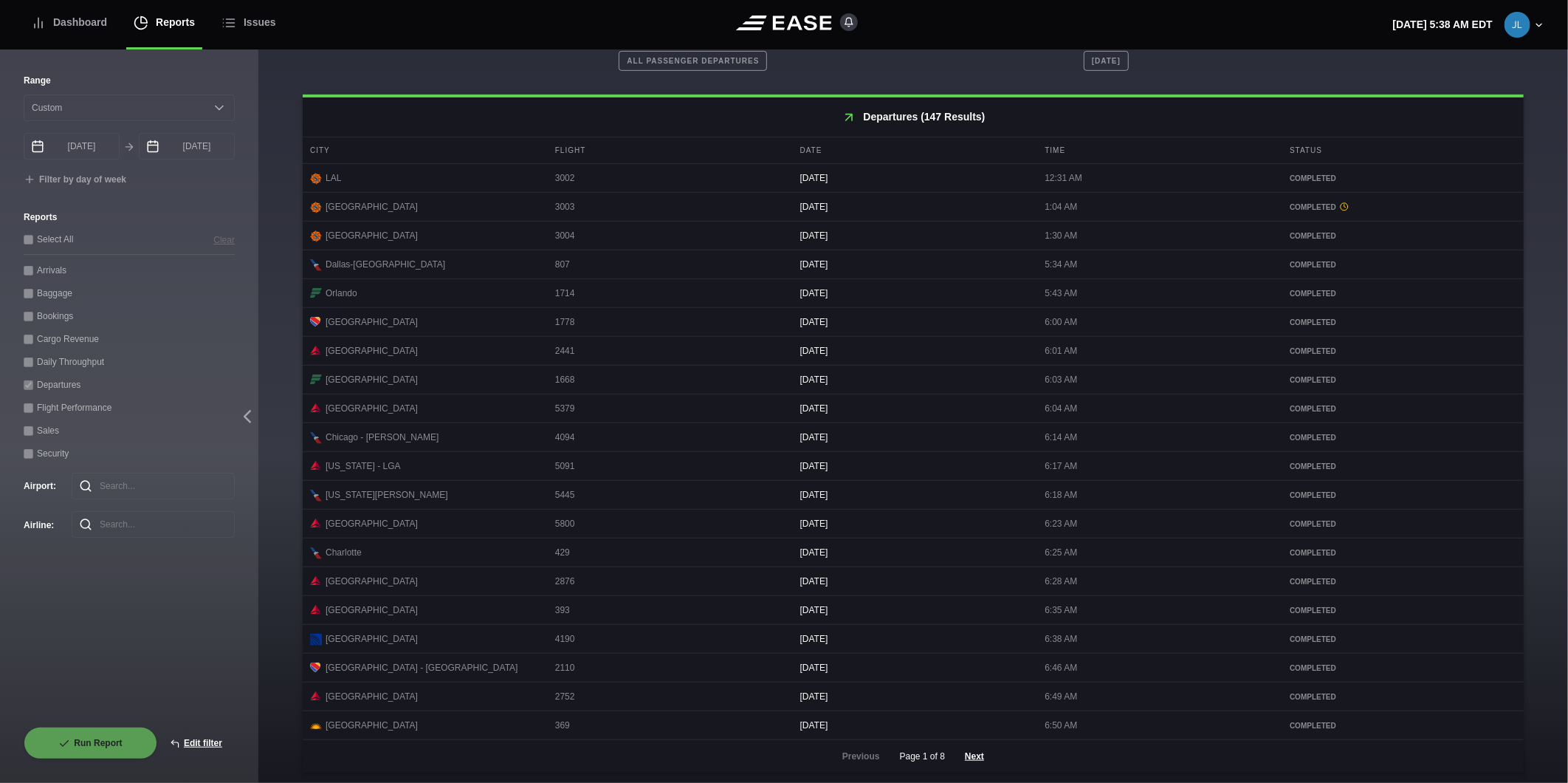
scroll to position [518, 0]
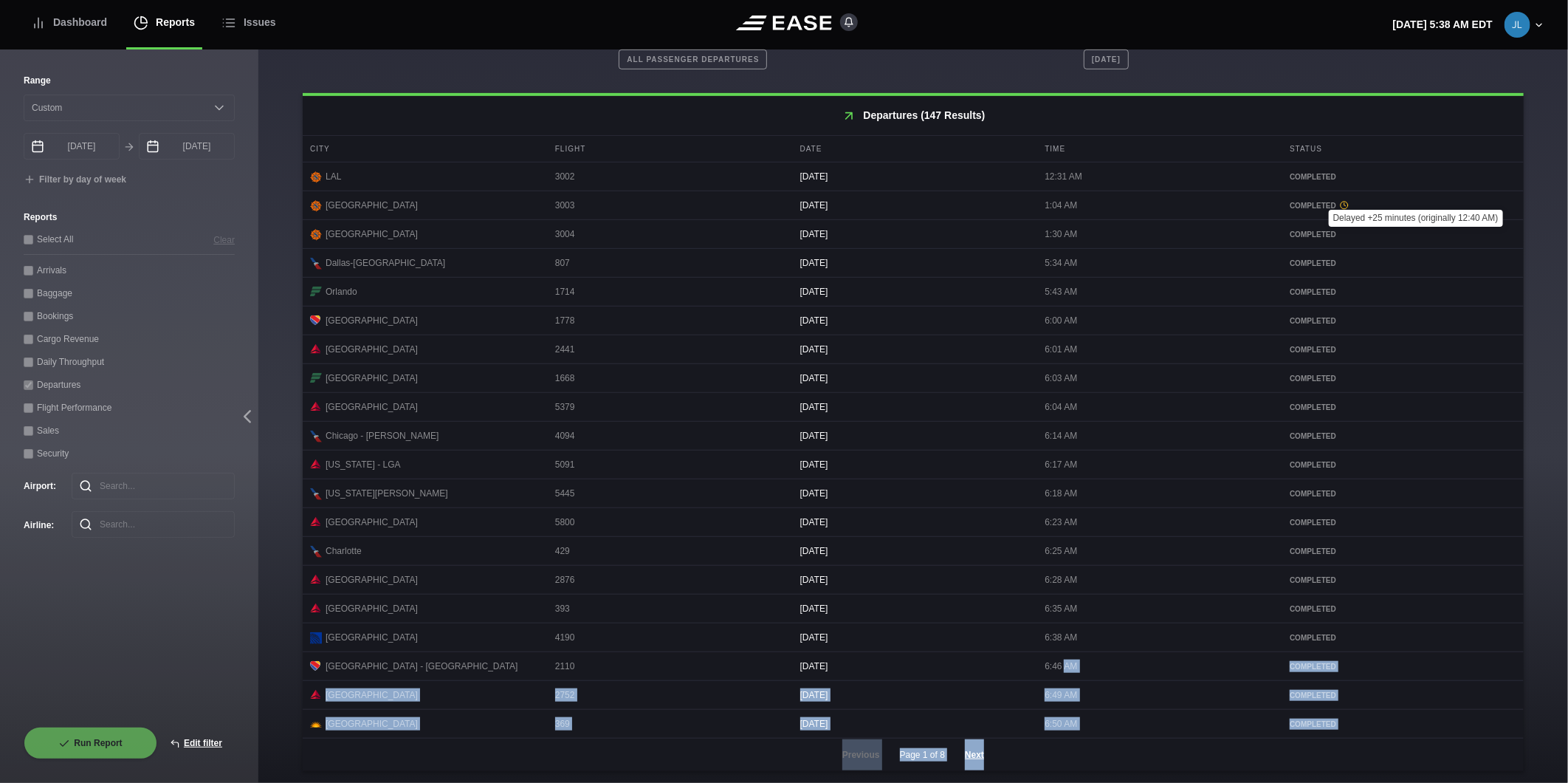
drag, startPoint x: 1015, startPoint y: 776, endPoint x: 1000, endPoint y: 793, distance: 22.7
click at [1000, 782] on html "Dashboard Reports Issues [DATE] 5:38 AM EDT Settings Submit Feedback Restart To…" at bounding box center [784, 391] width 1568 height 783
drag, startPoint x: 1000, startPoint y: 793, endPoint x: 971, endPoint y: 757, distance: 46.2
click at [971, 757] on button "Next" at bounding box center [975, 755] width 44 height 32
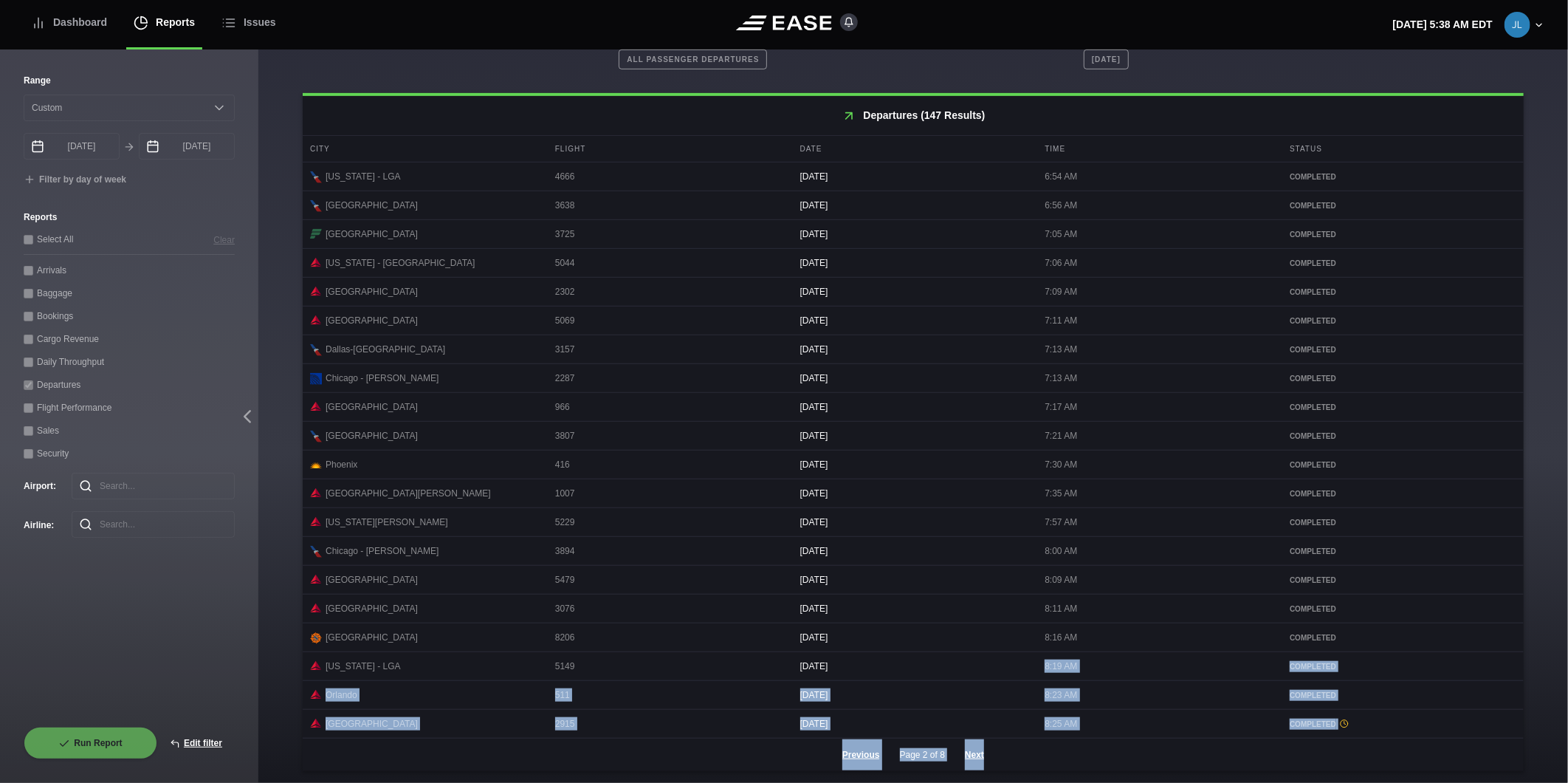
drag, startPoint x: 1127, startPoint y: 747, endPoint x: 1141, endPoint y: 741, distance: 15.2
click at [1128, 747] on div "Previous Page 2 of 8 Next" at bounding box center [914, 755] width 1221 height 32
click at [1224, 692] on div "8:23 AM" at bounding box center [1158, 695] width 242 height 28
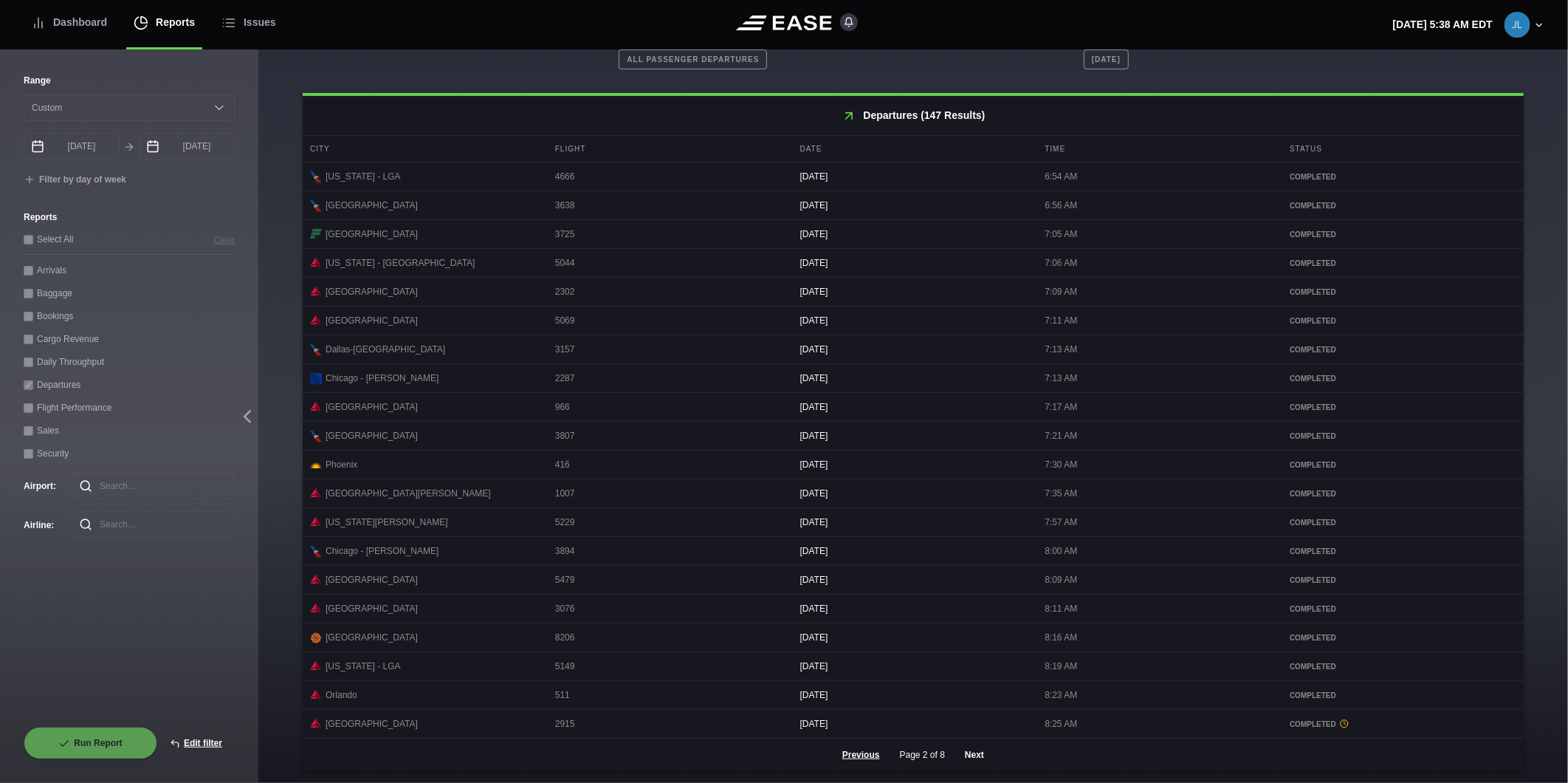
click at [966, 749] on button "Next" at bounding box center [975, 755] width 44 height 32
click at [965, 751] on button "Next" at bounding box center [975, 755] width 44 height 32
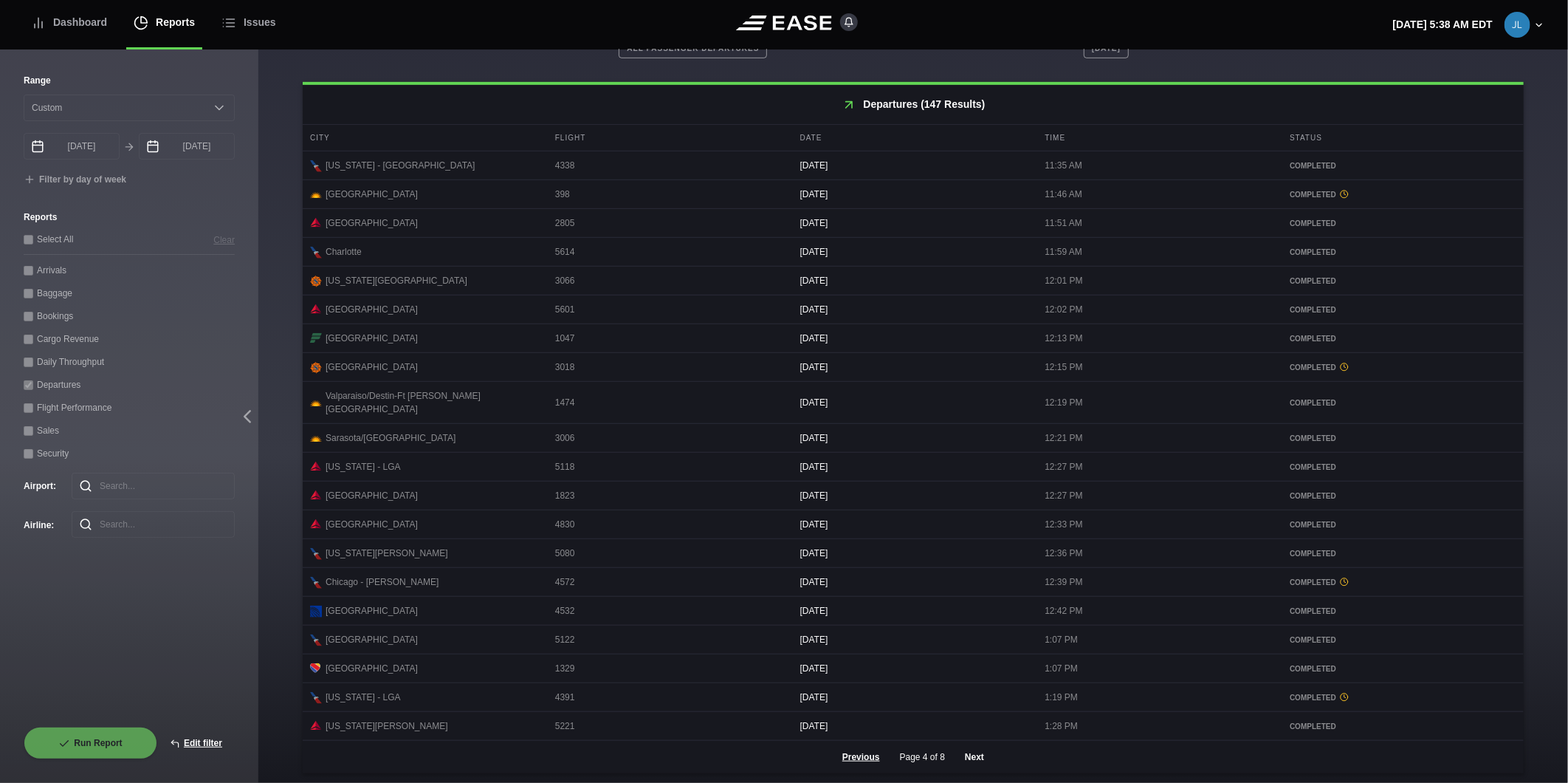
click at [968, 756] on button "Next" at bounding box center [975, 756] width 44 height 32
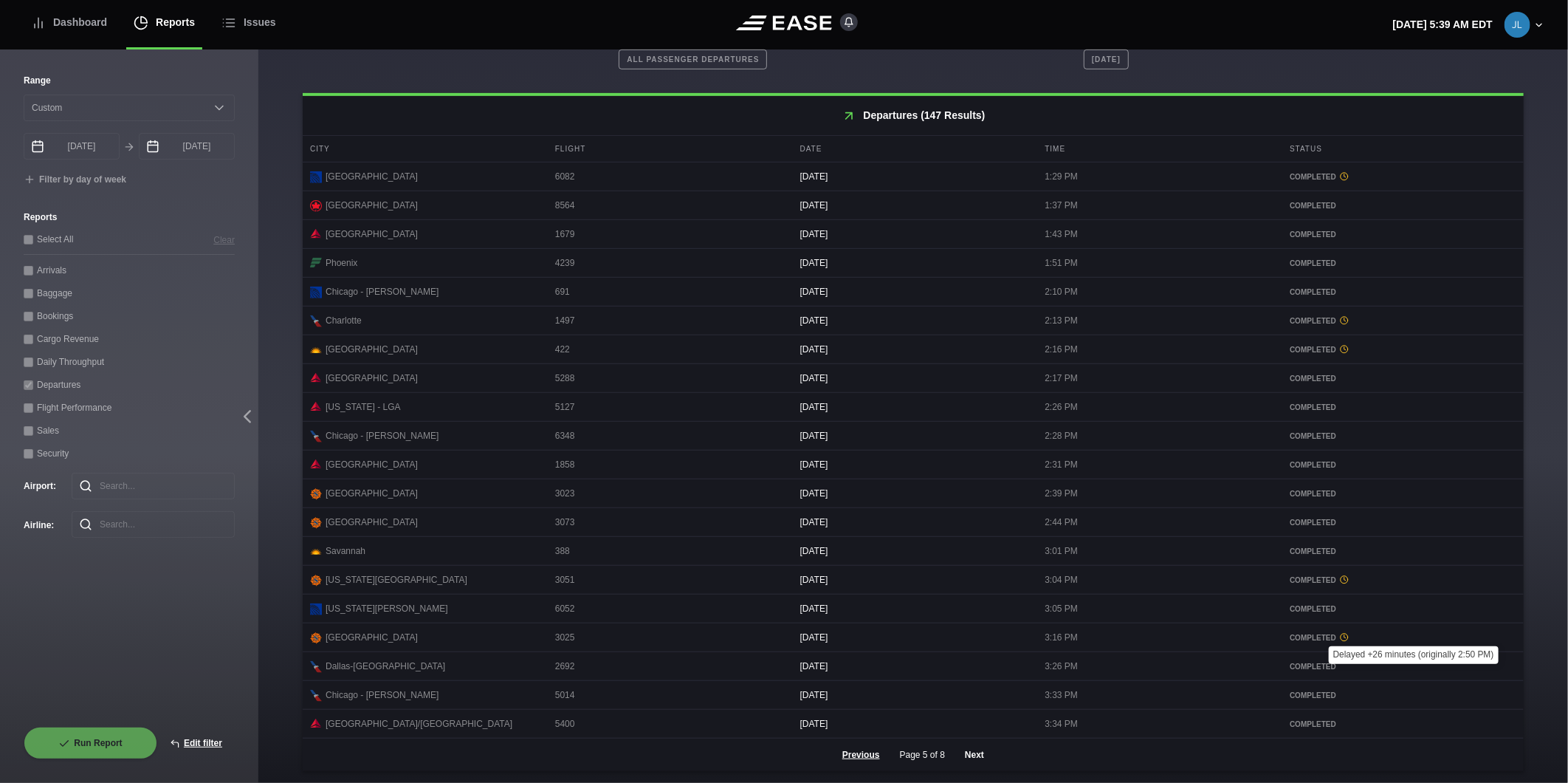
click at [969, 755] on button "Next" at bounding box center [975, 755] width 44 height 32
click at [972, 751] on button "Next" at bounding box center [975, 755] width 44 height 32
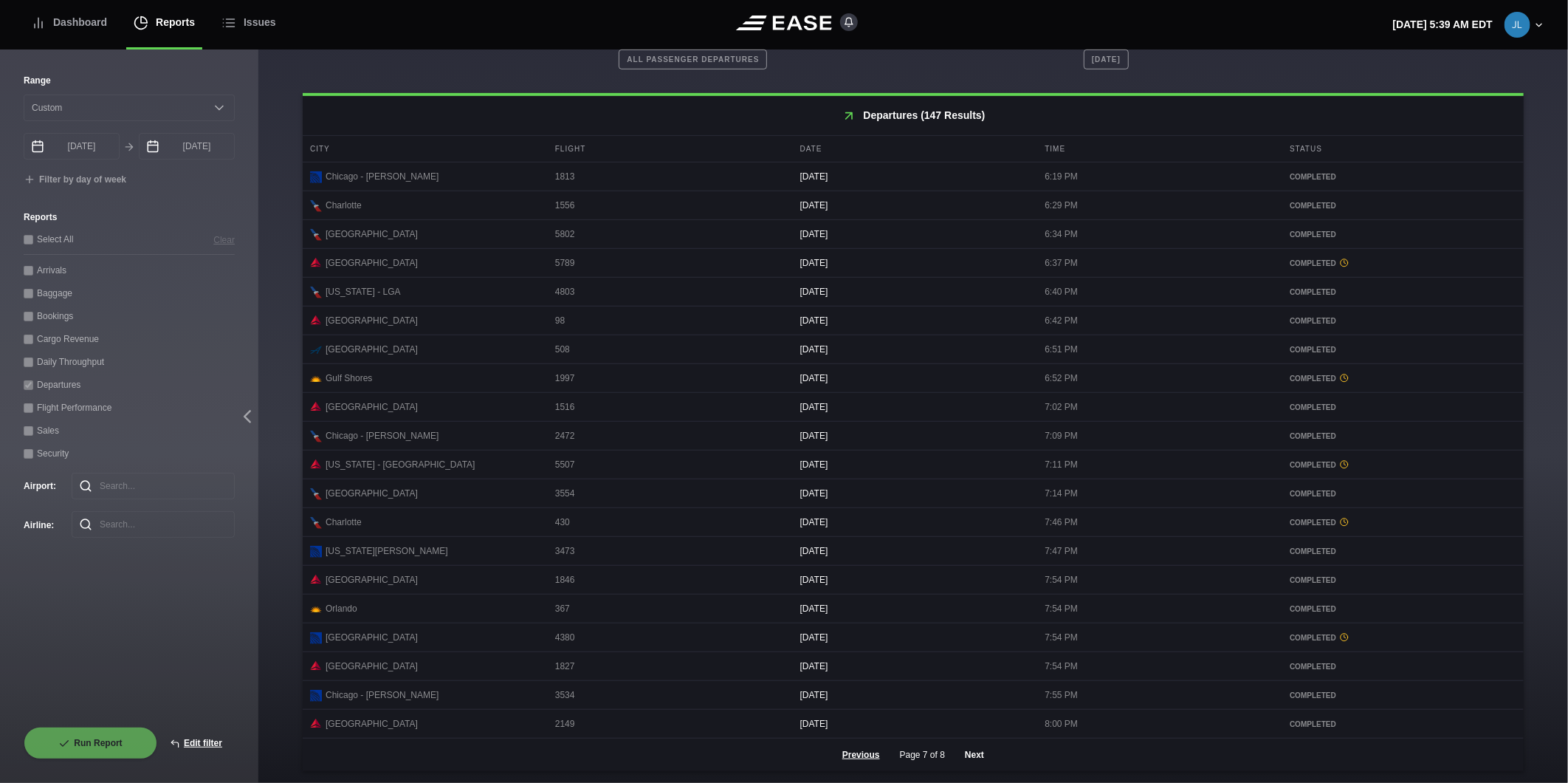
click at [977, 754] on button "Next" at bounding box center [975, 755] width 44 height 32
